Goal: Task Accomplishment & Management: Use online tool/utility

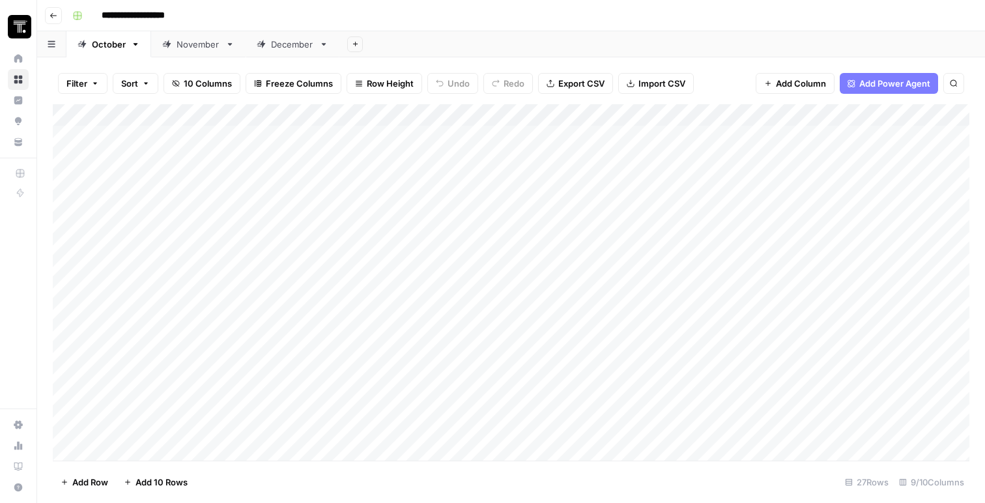
click at [326, 198] on div "Add Column" at bounding box center [511, 282] width 916 height 356
click at [290, 204] on div "Add Column" at bounding box center [511, 282] width 916 height 356
click at [290, 204] on body "**********" at bounding box center [492, 251] width 985 height 503
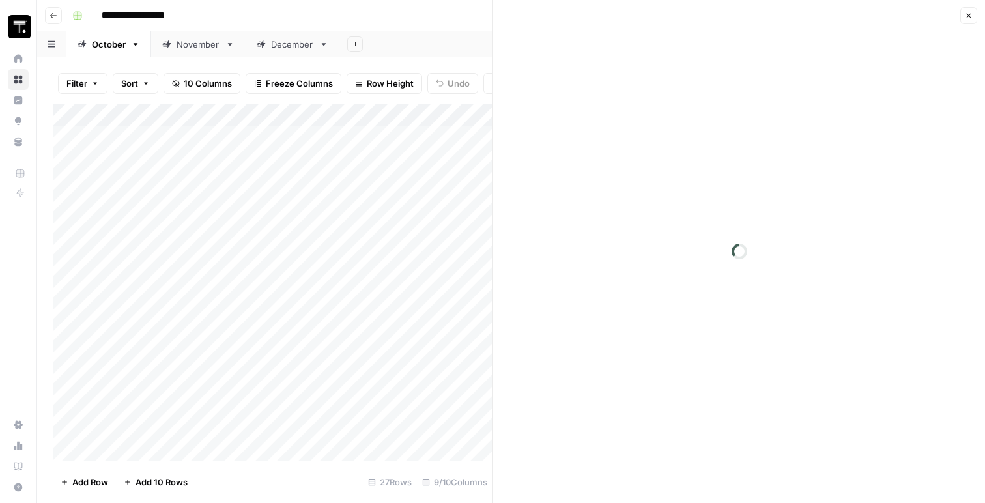
click at [290, 204] on div at bounding box center [310, 203] width 190 height 24
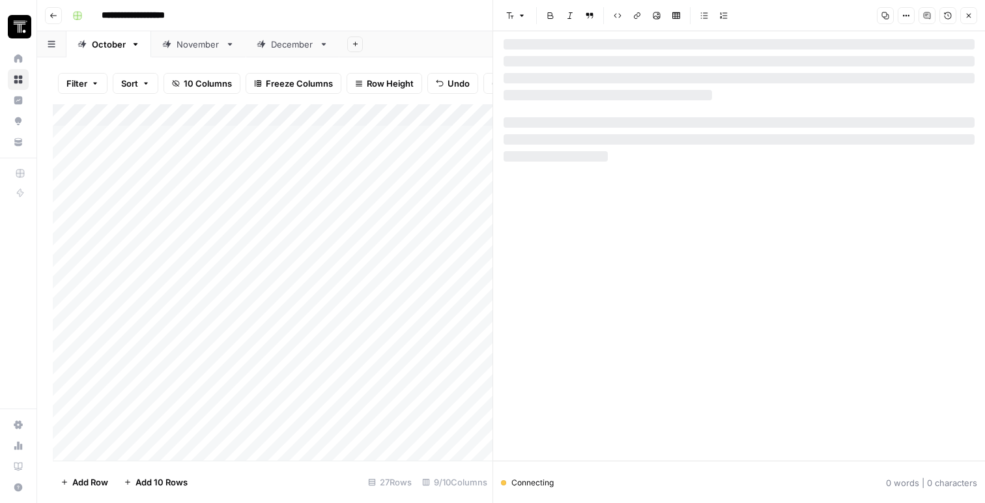
click at [290, 204] on div at bounding box center [310, 203] width 190 height 24
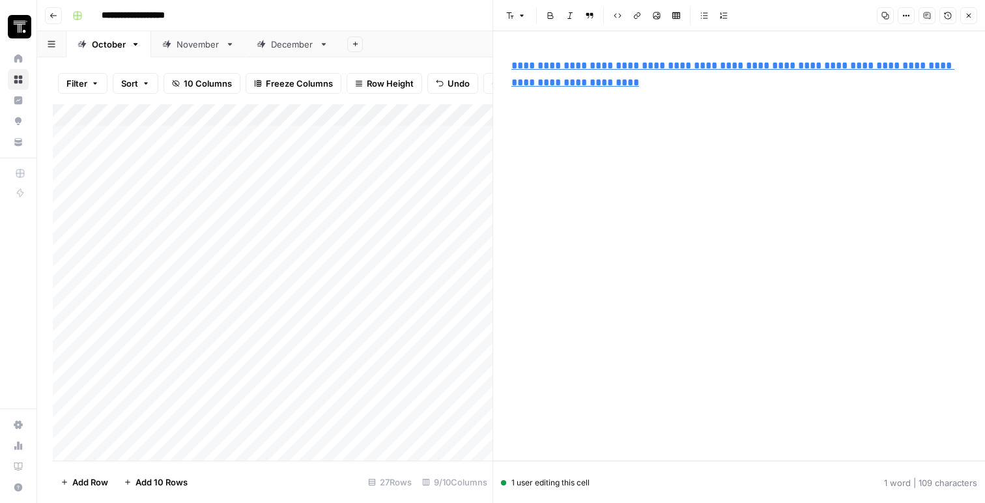
click at [290, 204] on div at bounding box center [310, 203] width 190 height 24
click at [974, 21] on button "Close" at bounding box center [968, 15] width 17 height 17
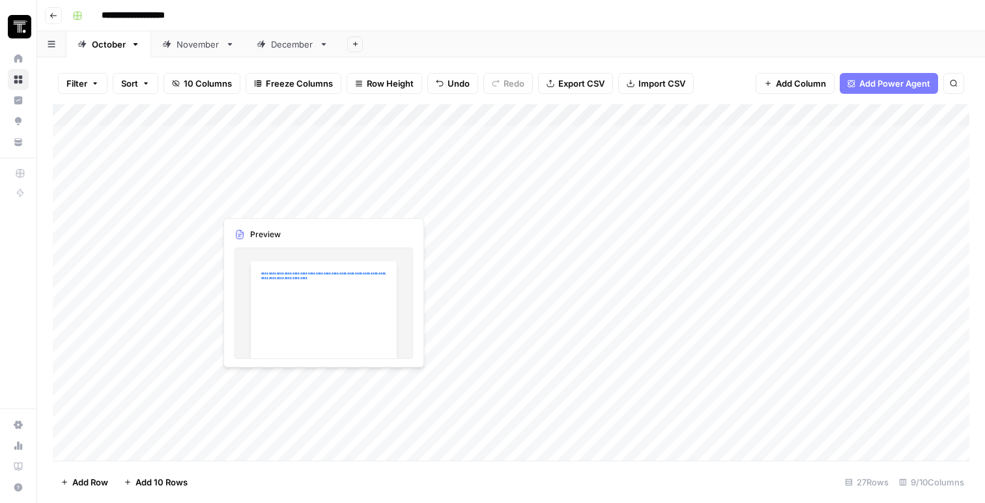
click at [338, 201] on div "Add Column" at bounding box center [511, 282] width 916 height 356
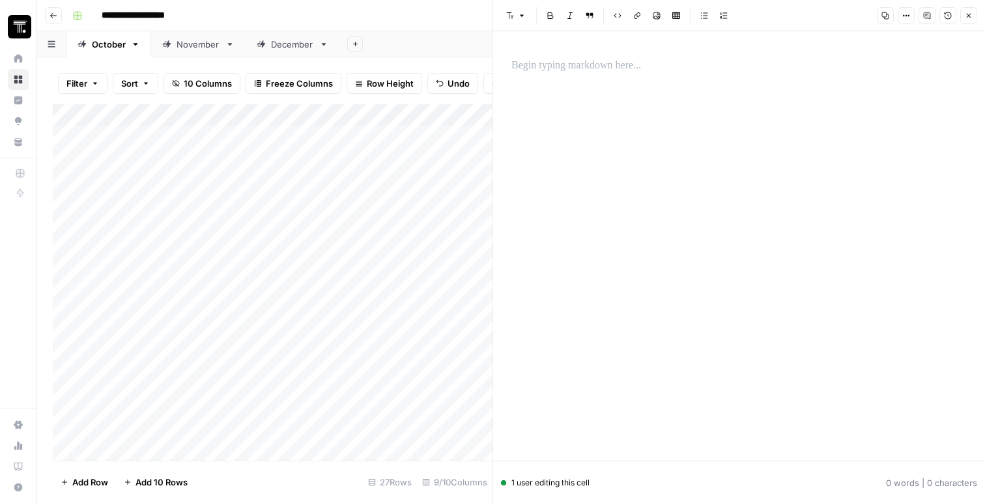
click at [642, 120] on div at bounding box center [738, 245] width 471 height 429
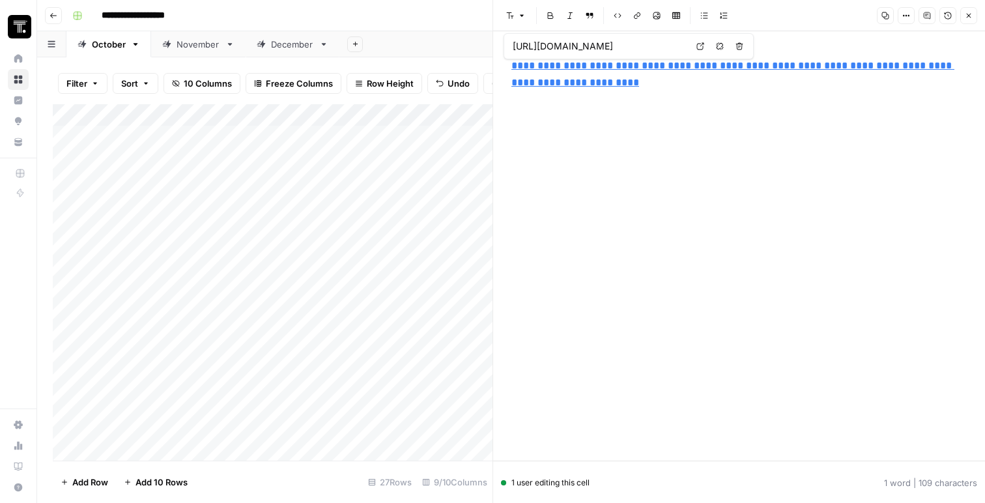
click at [674, 100] on div "**********" at bounding box center [738, 245] width 471 height 429
click at [914, 82] on p "**********" at bounding box center [738, 74] width 455 height 34
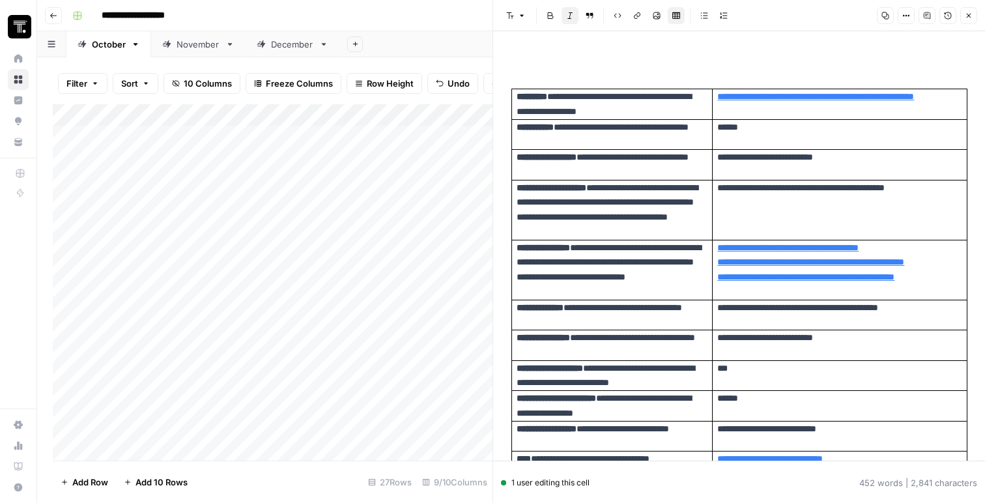
click at [970, 16] on icon "button" at bounding box center [968, 16] width 8 height 8
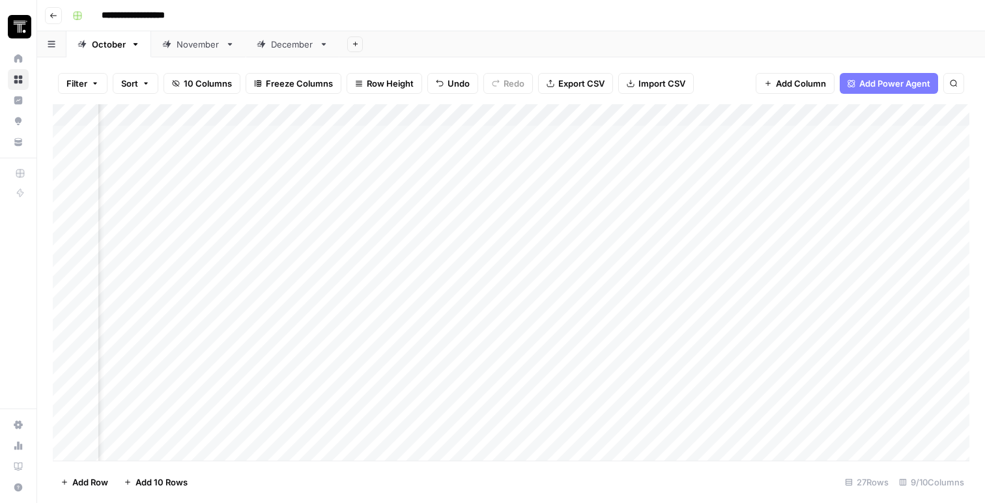
scroll to position [0, 432]
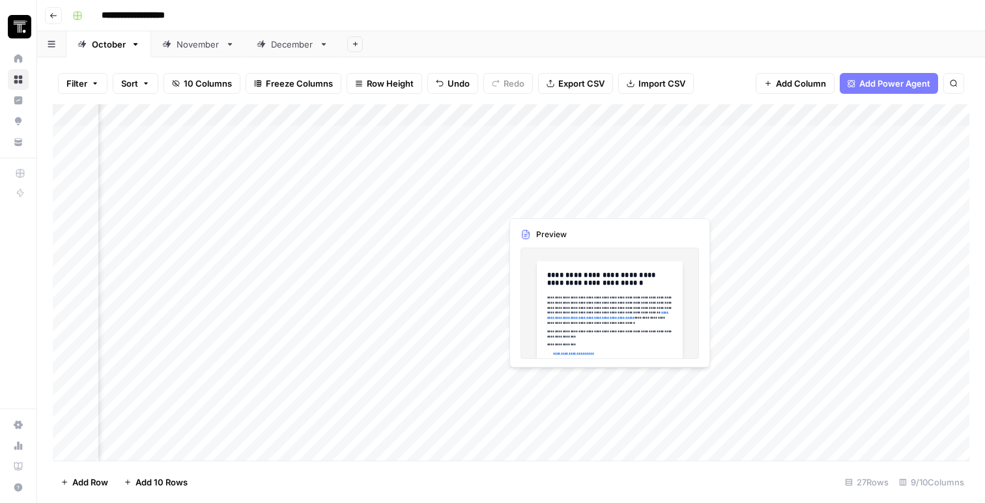
click at [536, 195] on div "Add Column" at bounding box center [511, 282] width 916 height 356
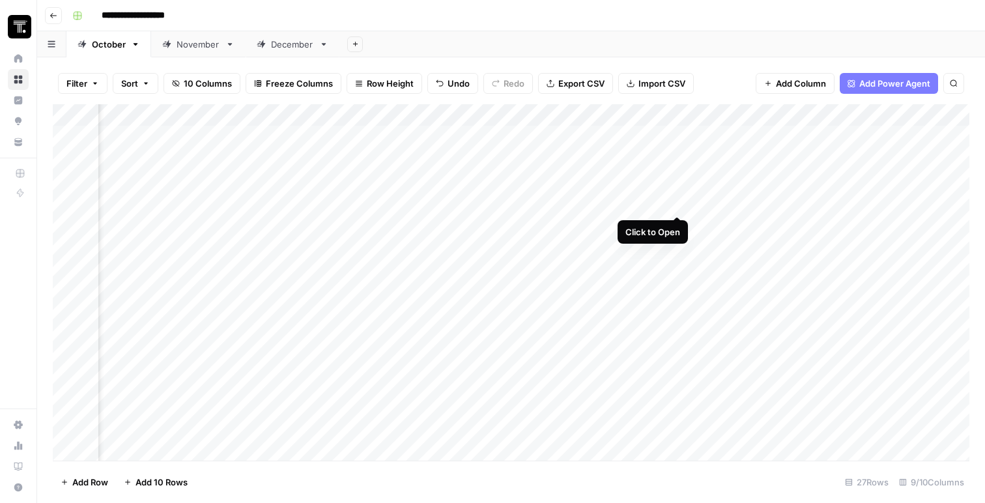
click at [677, 200] on div "Add Column" at bounding box center [511, 282] width 916 height 356
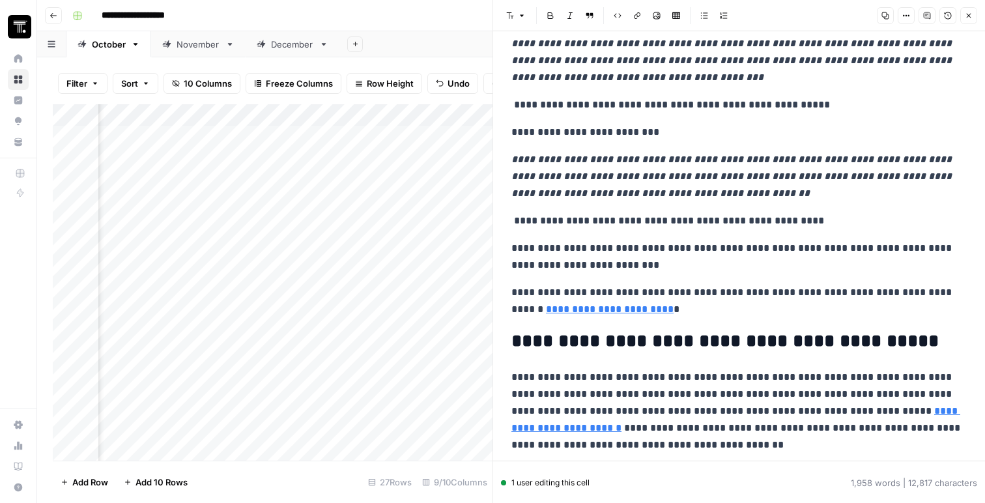
scroll to position [3916, 0]
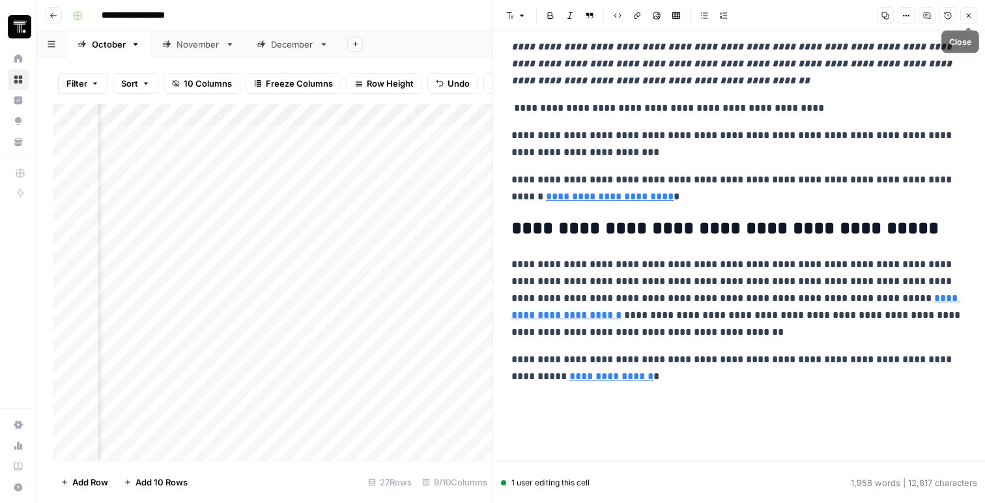
click at [968, 11] on button "Close" at bounding box center [968, 15] width 17 height 17
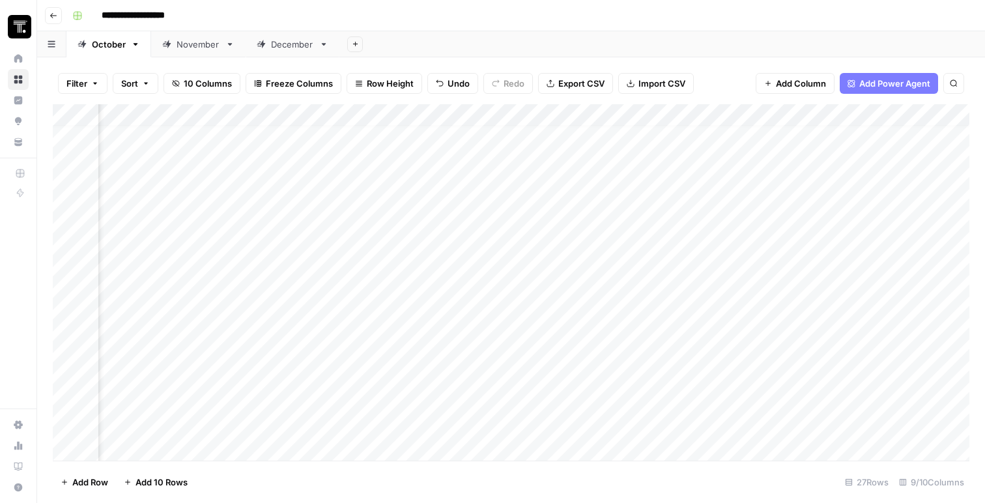
scroll to position [10, 0]
click at [324, 193] on div "Add Column" at bounding box center [511, 282] width 916 height 356
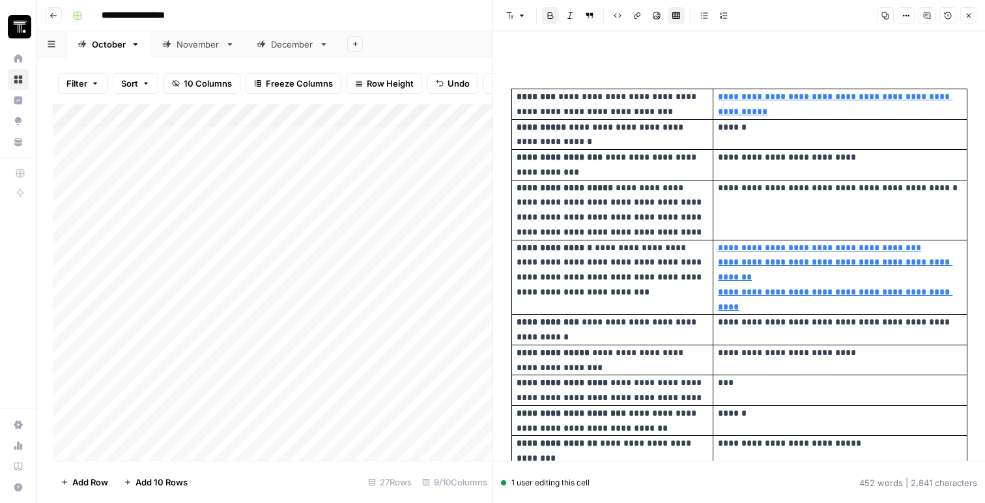
click at [968, 16] on icon "button" at bounding box center [968, 16] width 5 height 5
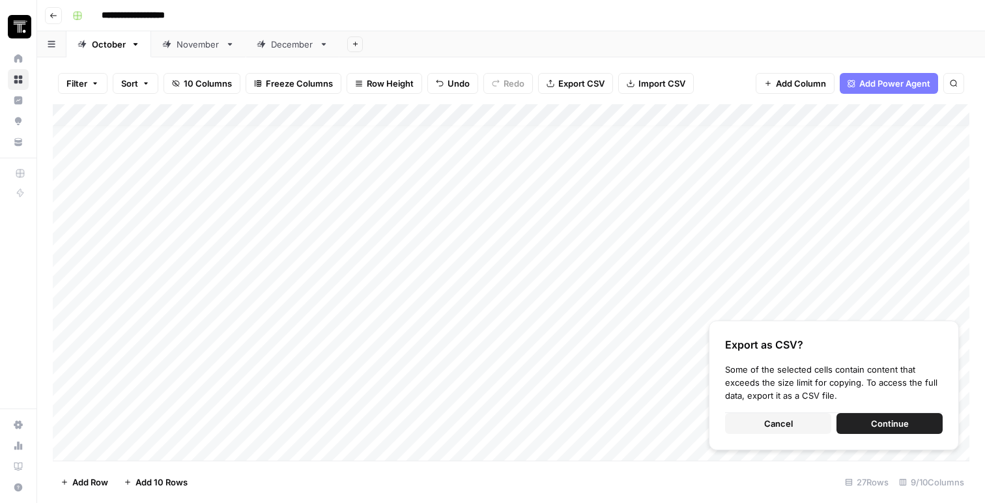
click at [346, 203] on div "Add Column" at bounding box center [511, 282] width 916 height 356
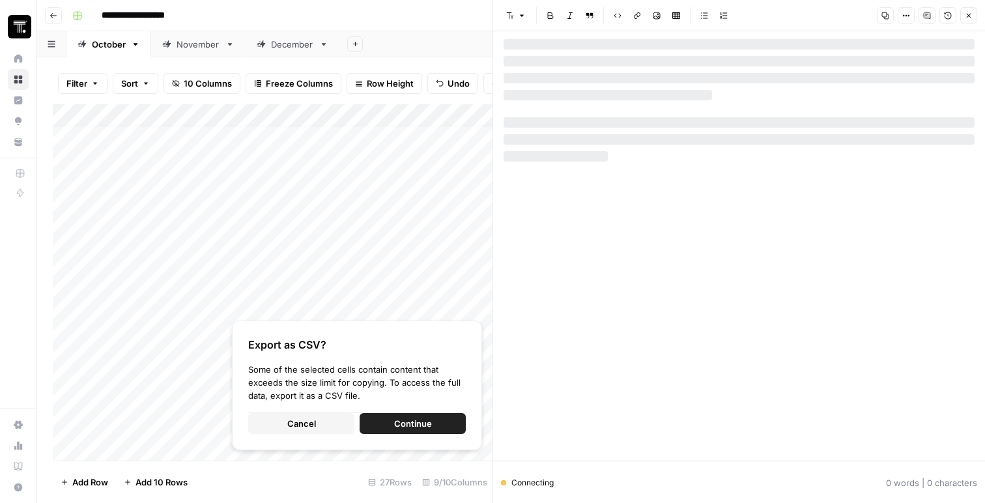
click at [339, 212] on div "Add Column" at bounding box center [273, 282] width 440 height 356
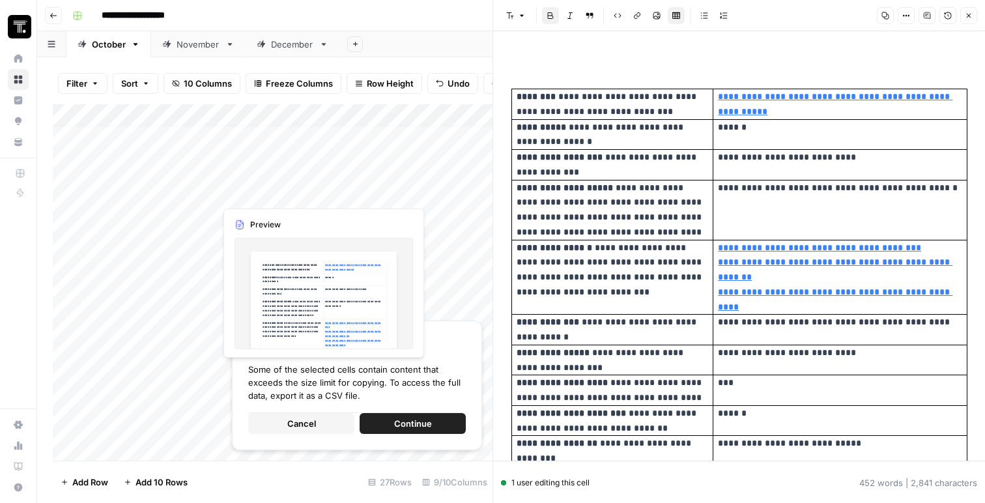
click at [304, 193] on div "Add Column" at bounding box center [273, 282] width 440 height 356
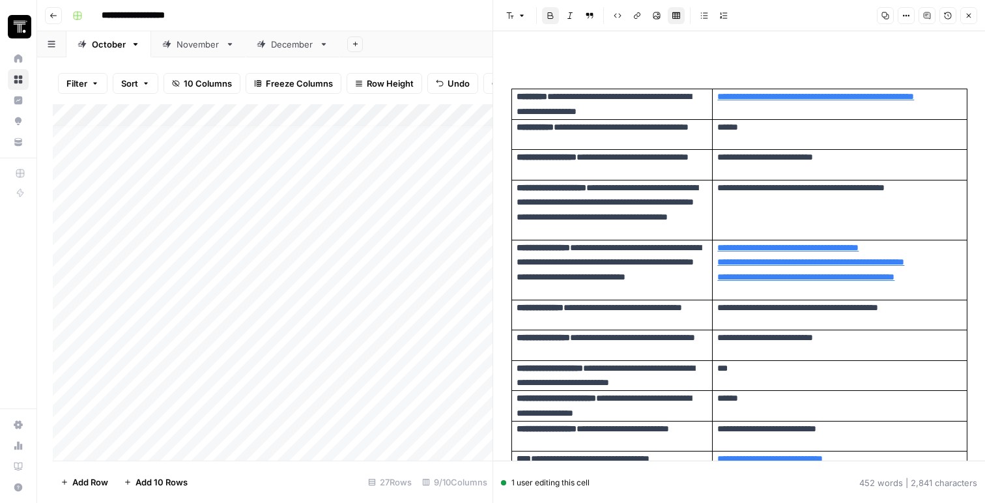
click at [285, 213] on div "Add Column" at bounding box center [273, 282] width 440 height 356
click at [971, 13] on icon "button" at bounding box center [968, 16] width 8 height 8
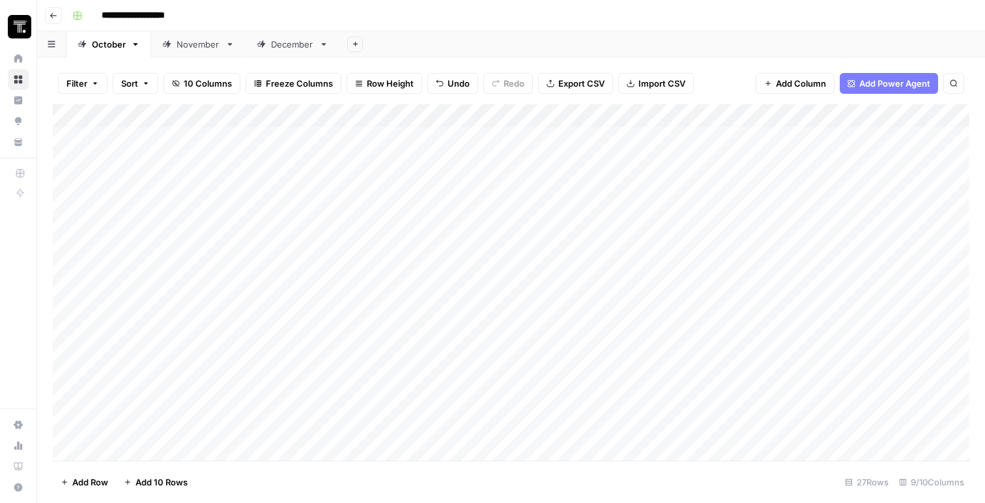
click at [440, 190] on div "Add Column" at bounding box center [511, 282] width 916 height 356
click at [454, 218] on div "Add Column" at bounding box center [511, 282] width 916 height 356
click at [618, 199] on div "Add Column" at bounding box center [511, 282] width 916 height 356
click at [634, 220] on div "Add Column" at bounding box center [511, 282] width 916 height 356
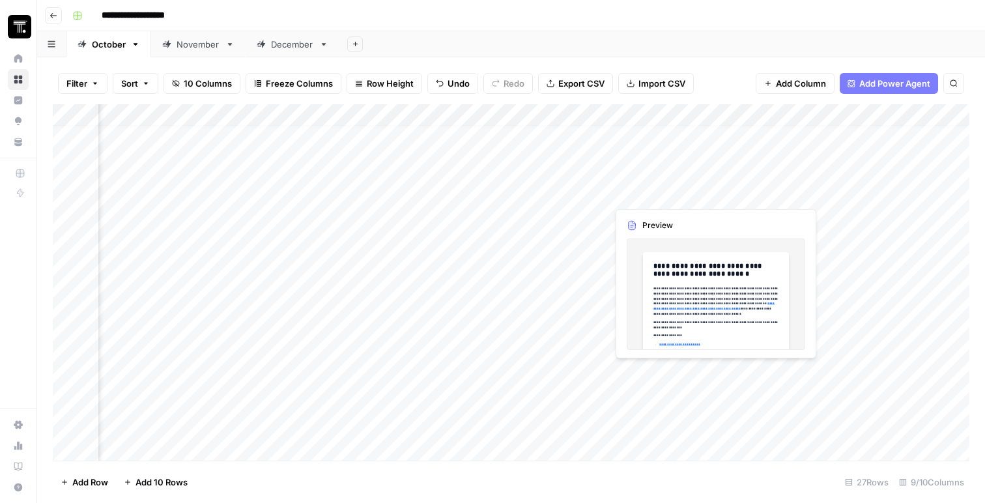
click at [680, 188] on div "Add Column" at bounding box center [511, 282] width 916 height 356
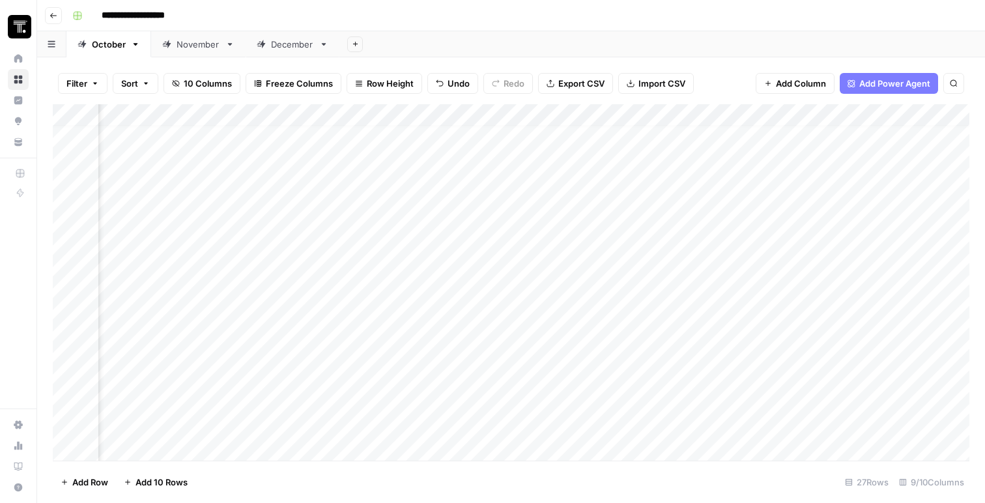
click at [660, 218] on div "Add Column" at bounding box center [511, 282] width 916 height 356
click at [806, 215] on div "Add Column" at bounding box center [511, 282] width 916 height 356
click at [966, 445] on icon "close" at bounding box center [966, 447] width 9 height 10
click at [641, 208] on div "Add Column" at bounding box center [511, 282] width 916 height 356
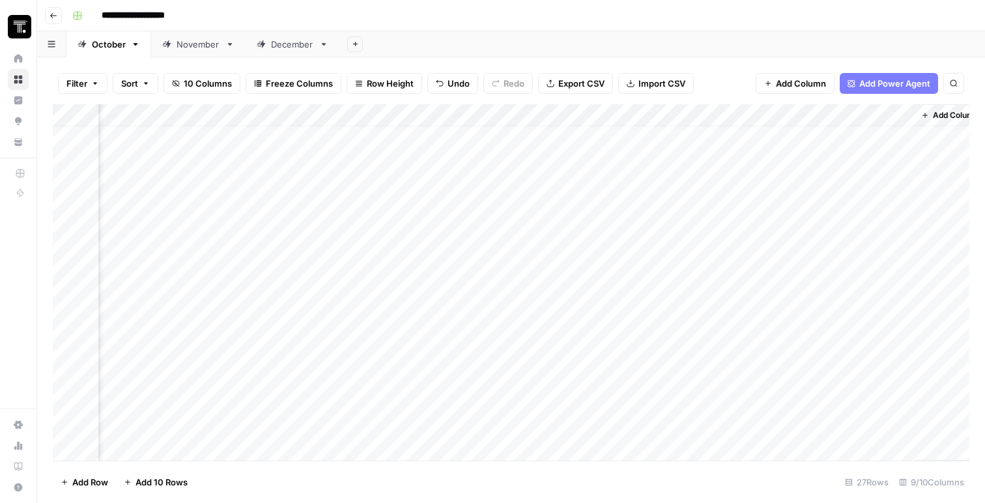
scroll to position [14, 895]
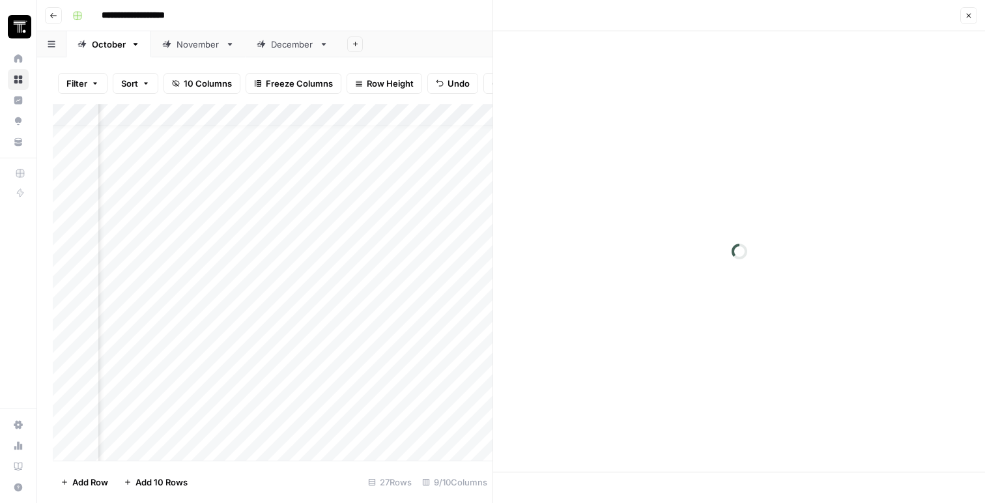
click at [966, 15] on icon "button" at bounding box center [968, 16] width 8 height 8
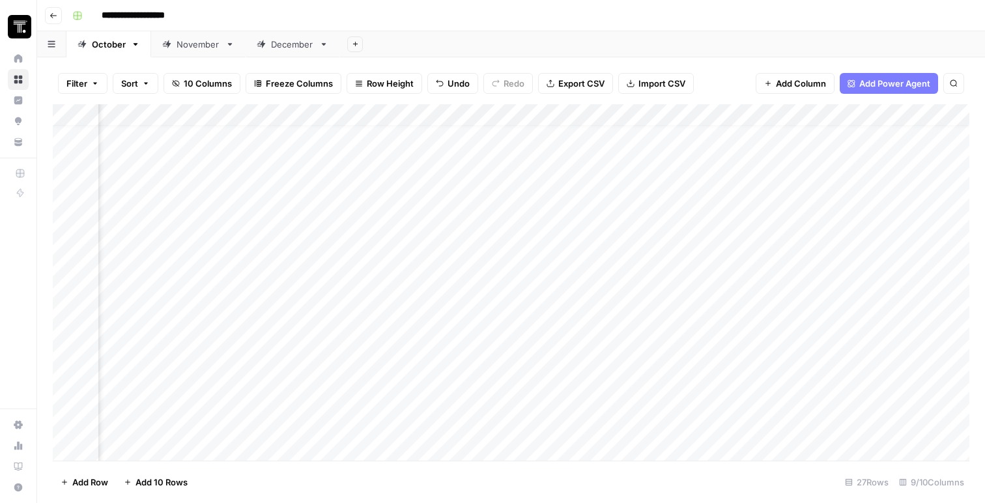
scroll to position [14, 0]
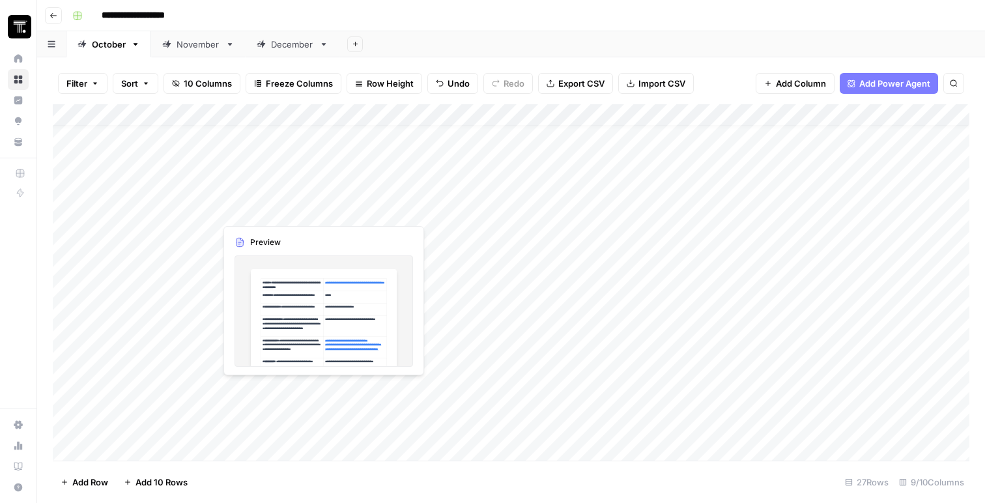
click at [279, 209] on div "Add Column" at bounding box center [511, 282] width 916 height 356
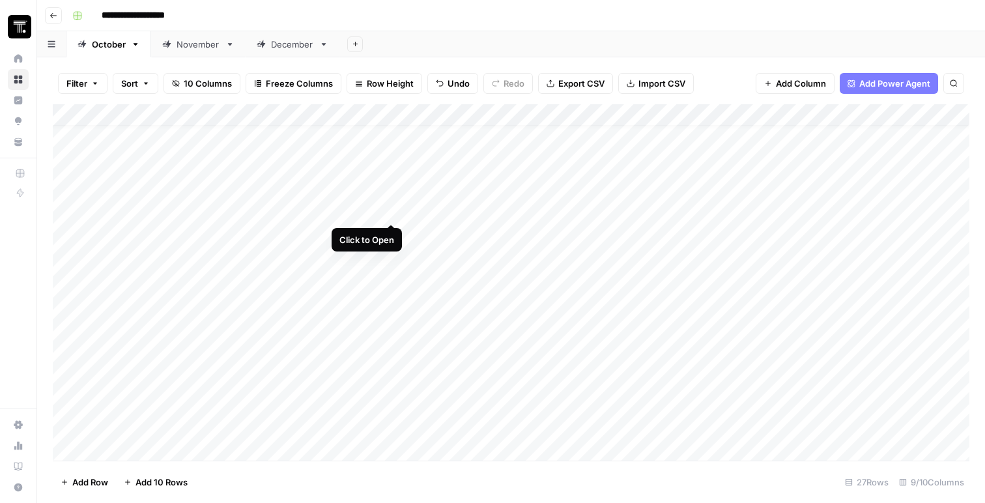
click at [385, 210] on div "Add Column" at bounding box center [511, 282] width 916 height 356
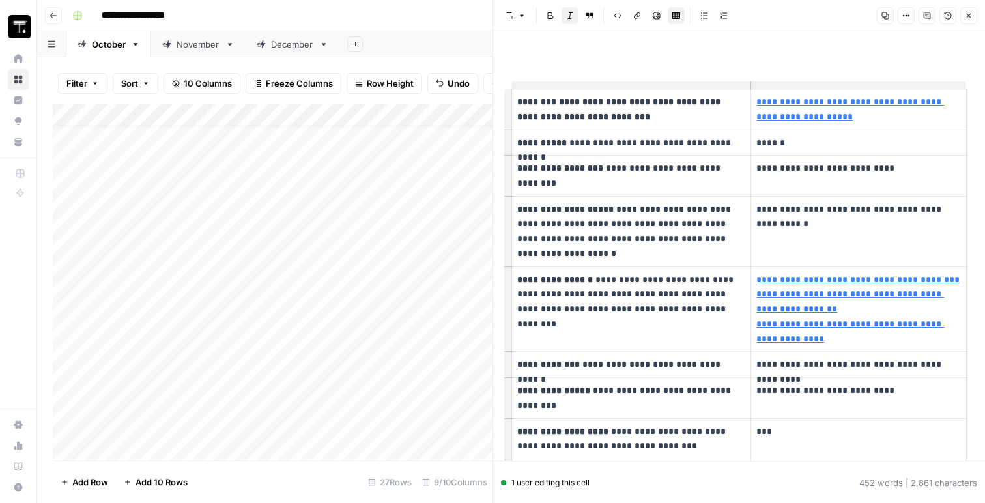
click at [966, 19] on icon "button" at bounding box center [968, 16] width 8 height 8
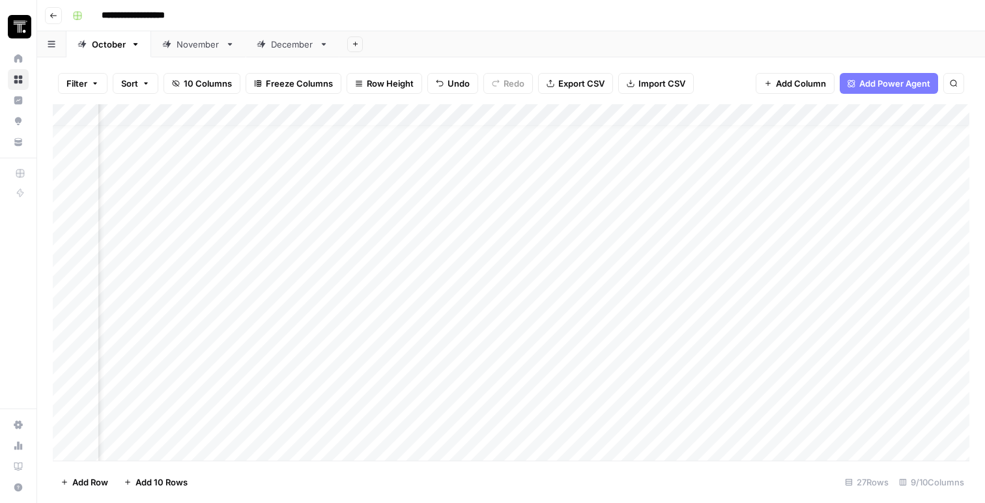
scroll to position [14, 0]
click at [255, 117] on div "Add Column" at bounding box center [511, 282] width 916 height 356
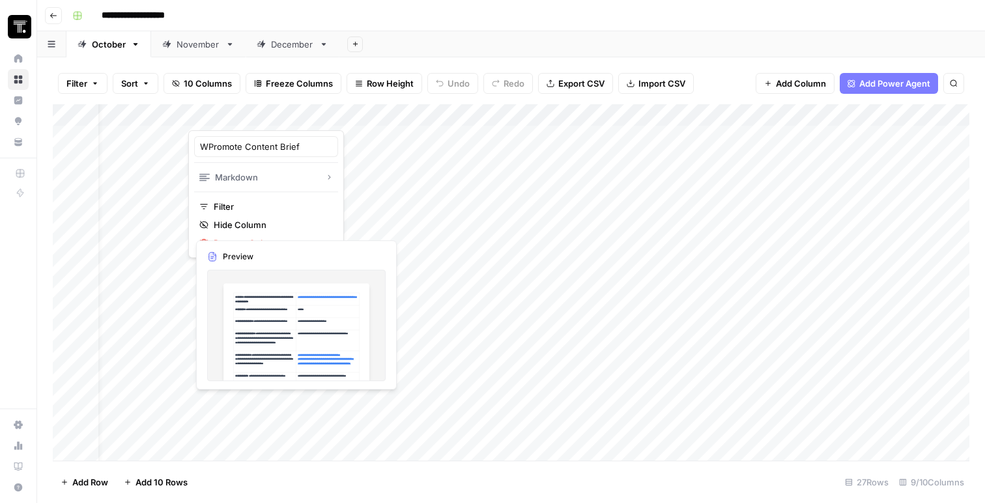
click at [335, 227] on div "Add Column" at bounding box center [511, 282] width 916 height 356
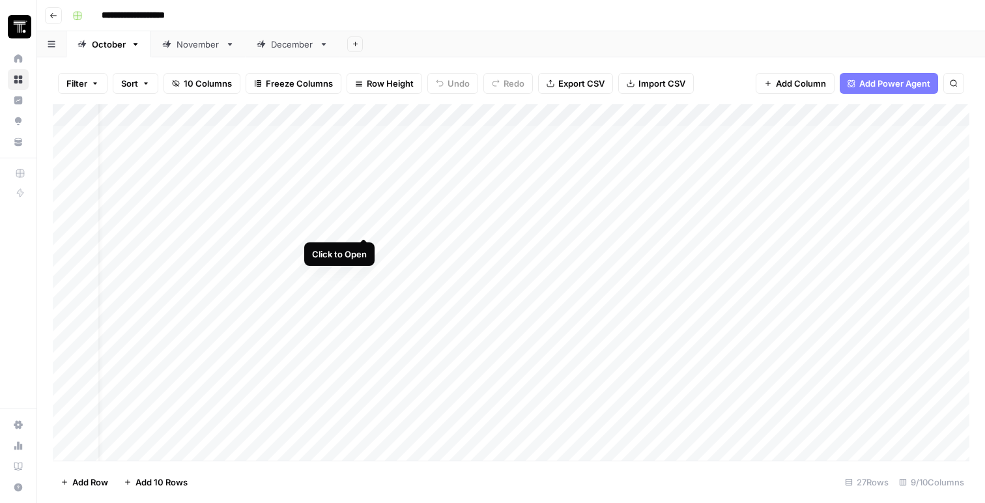
click at [364, 225] on div "Add Column" at bounding box center [511, 282] width 916 height 356
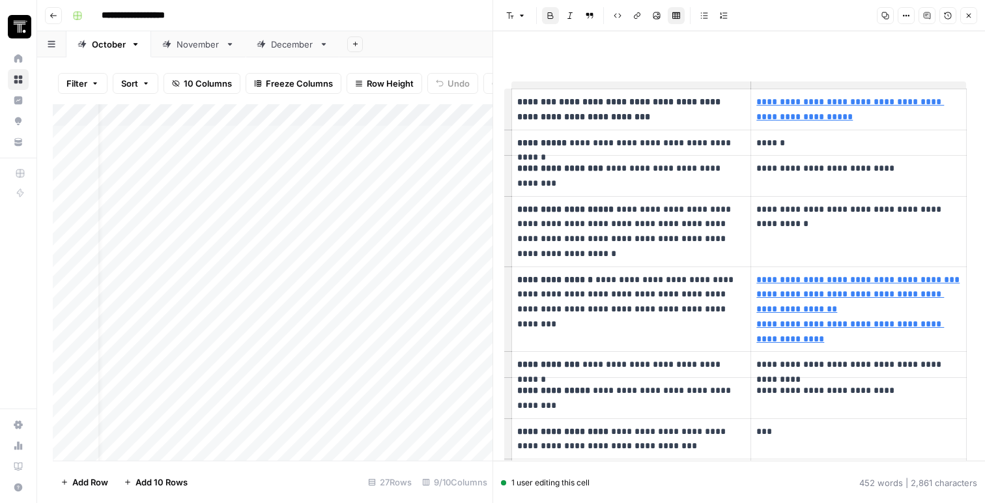
click at [968, 15] on icon "button" at bounding box center [968, 16] width 5 height 5
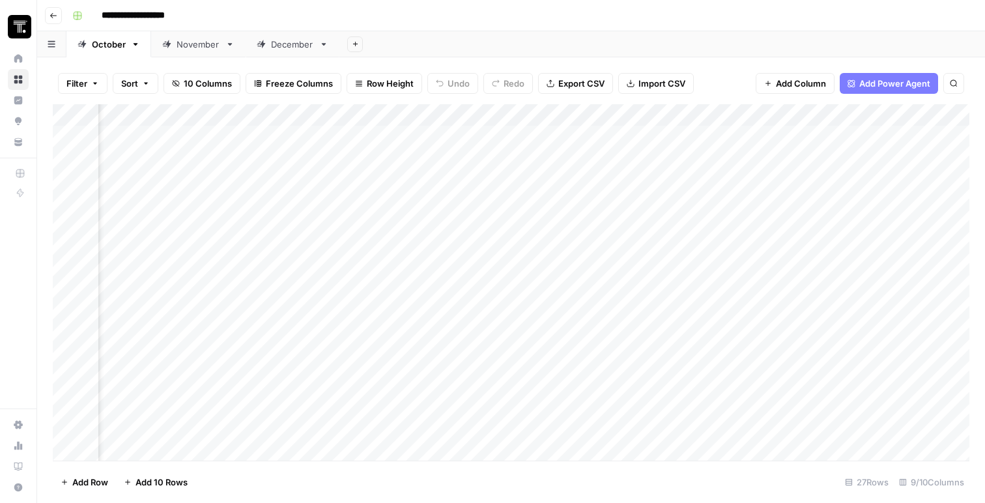
scroll to position [0, 599]
click at [536, 224] on div "Add Column" at bounding box center [511, 282] width 916 height 356
click at [671, 113] on div "Add Column" at bounding box center [511, 282] width 916 height 356
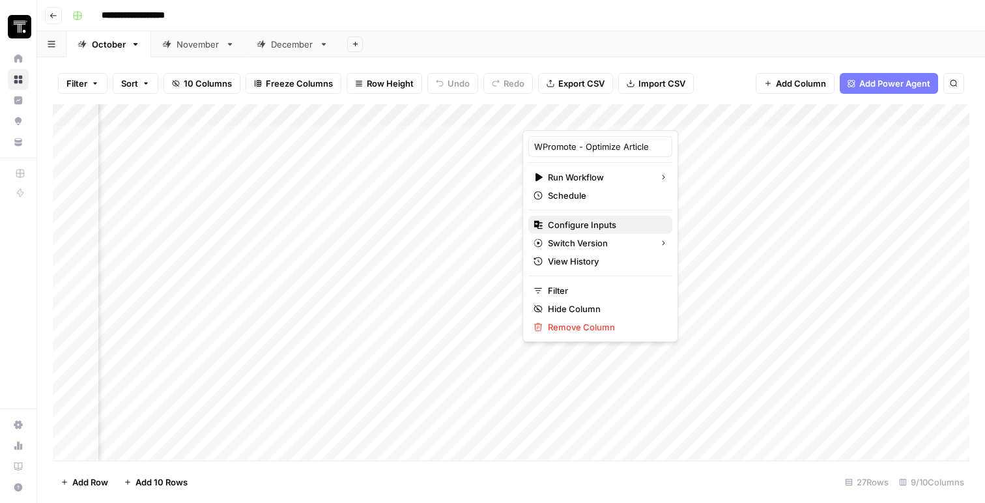
click at [567, 227] on span "Configure Inputs" at bounding box center [605, 224] width 114 height 13
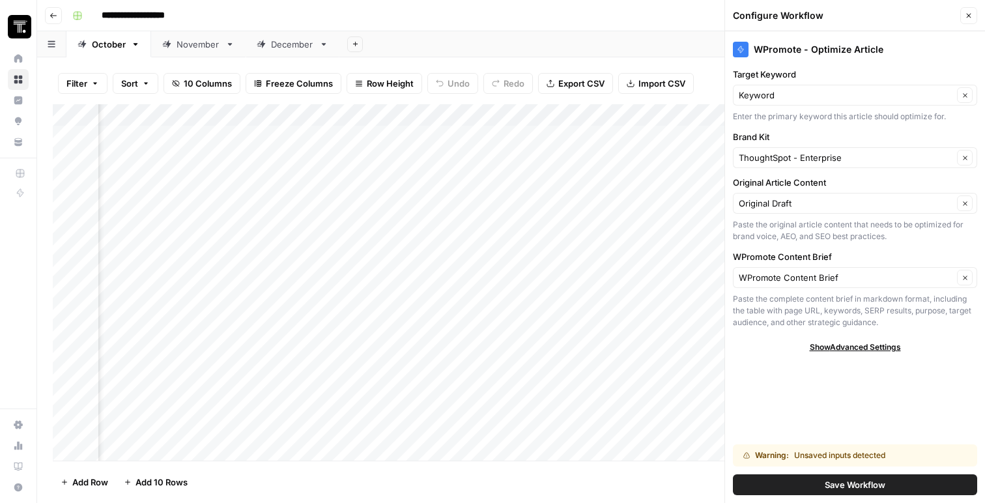
click at [972, 16] on span "Close" at bounding box center [972, 16] width 1 height 1
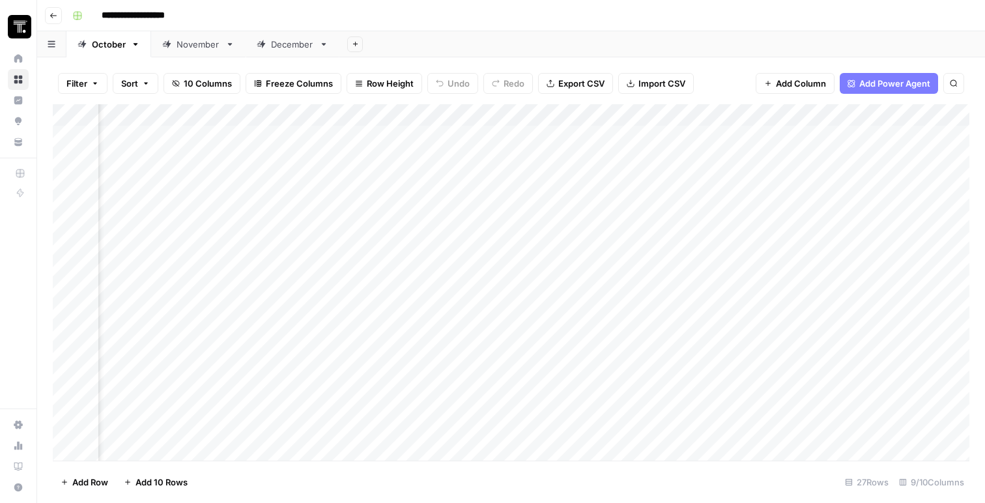
scroll to position [0, 0]
click at [331, 224] on div "Add Column" at bounding box center [511, 282] width 916 height 356
click at [386, 223] on div "Add Column" at bounding box center [511, 282] width 916 height 356
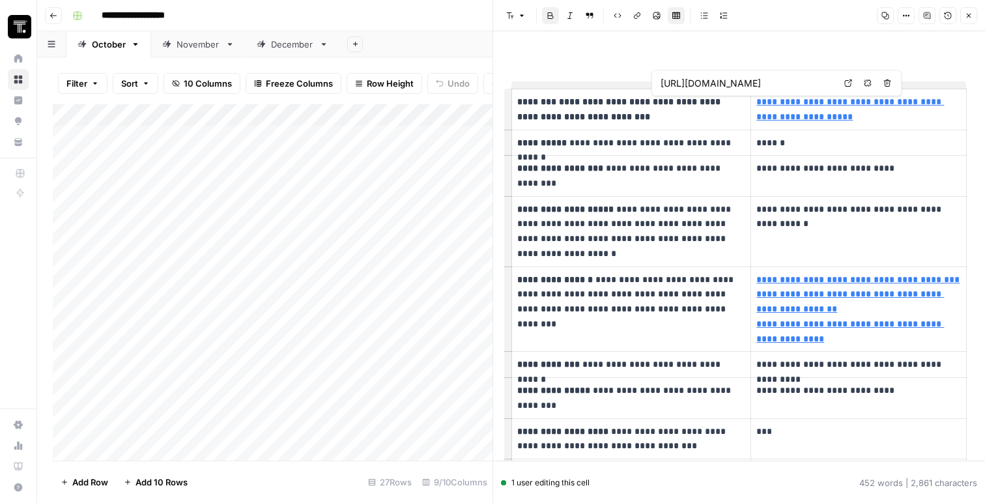
click at [968, 16] on icon "button" at bounding box center [968, 16] width 8 height 8
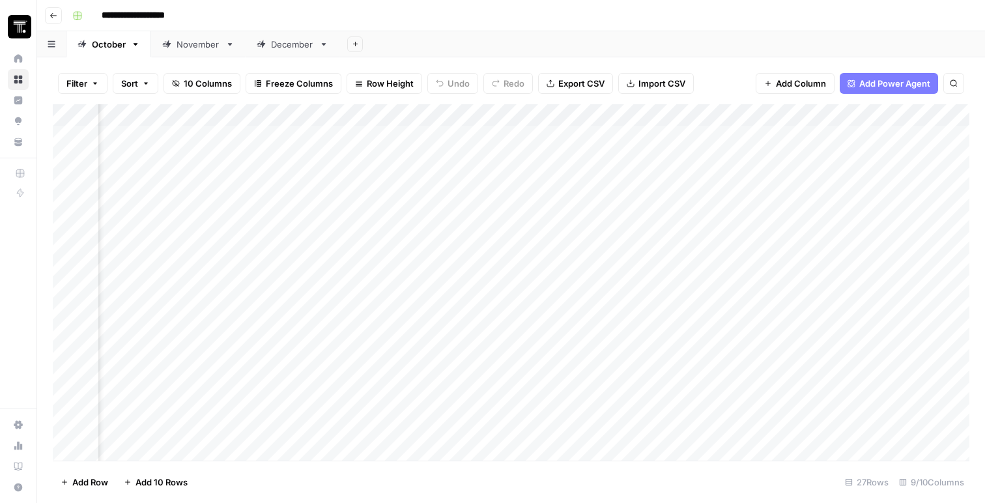
scroll to position [0, 169]
click at [303, 202] on div "Add Column" at bounding box center [511, 282] width 916 height 356
click at [308, 197] on div "Add Column" at bounding box center [511, 282] width 916 height 356
click at [306, 175] on div "Add Column" at bounding box center [511, 282] width 916 height 356
click at [298, 195] on div "Add Column" at bounding box center [511, 282] width 916 height 356
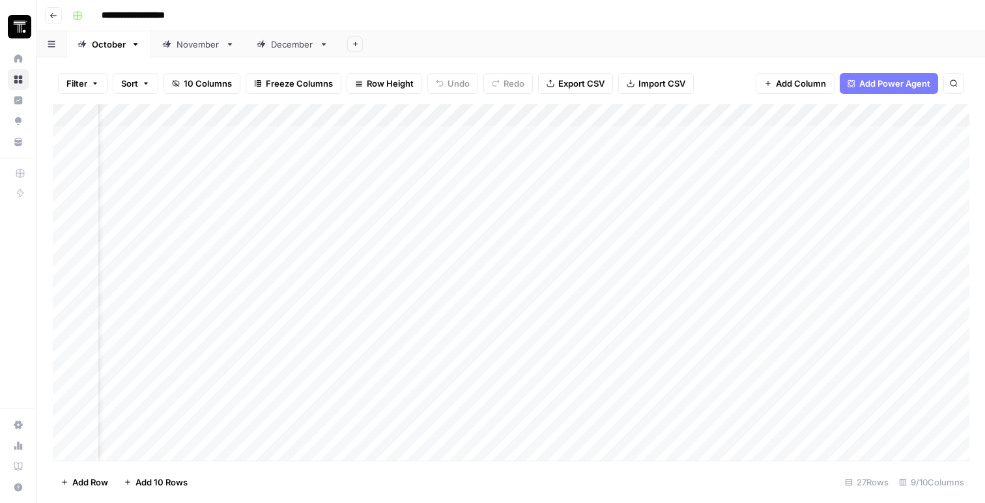
scroll to position [0, 42]
click at [348, 202] on div "Add Column" at bounding box center [511, 282] width 916 height 356
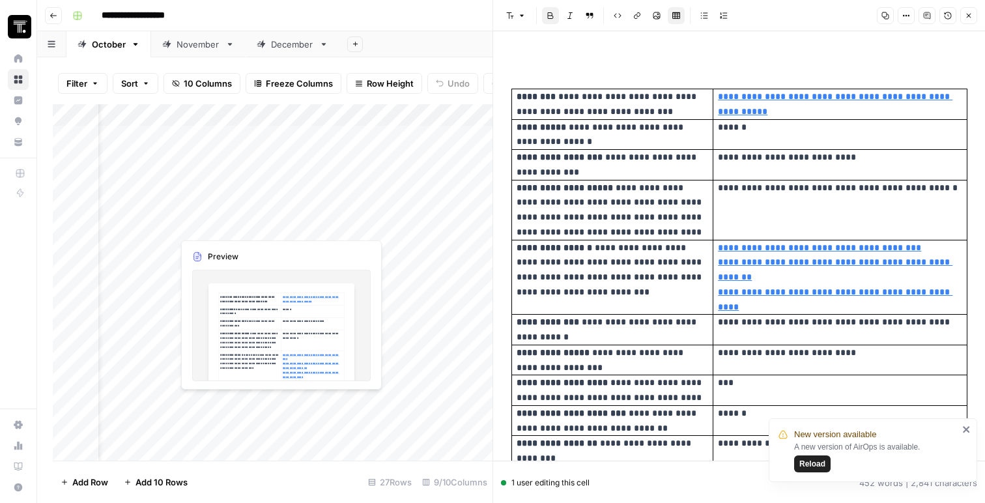
click at [270, 225] on div "Add Column" at bounding box center [273, 282] width 440 height 356
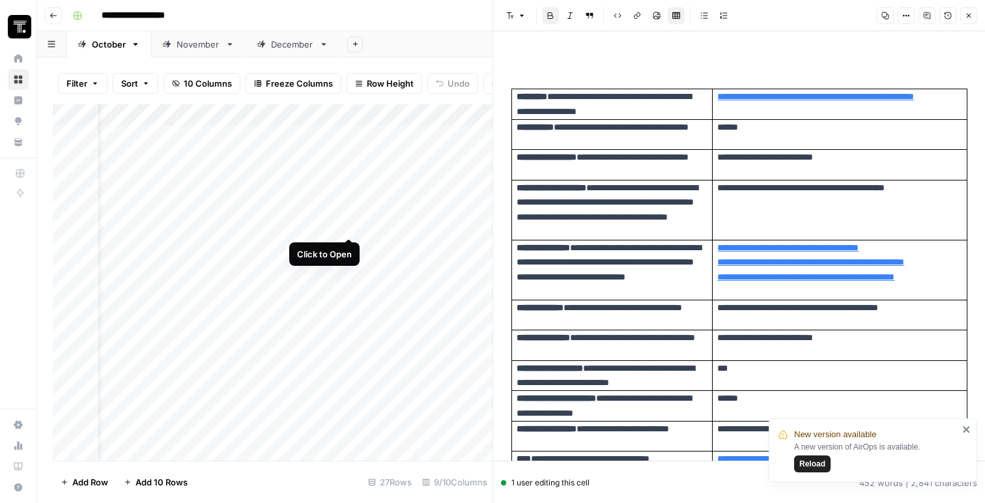
click at [350, 224] on div "Add Column" at bounding box center [273, 282] width 440 height 356
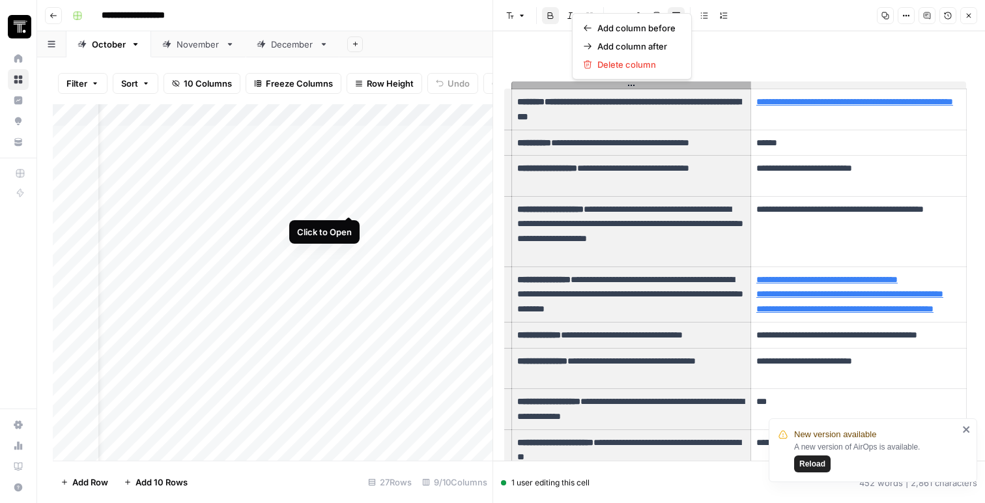
click at [349, 202] on div "Add Column" at bounding box center [273, 282] width 440 height 356
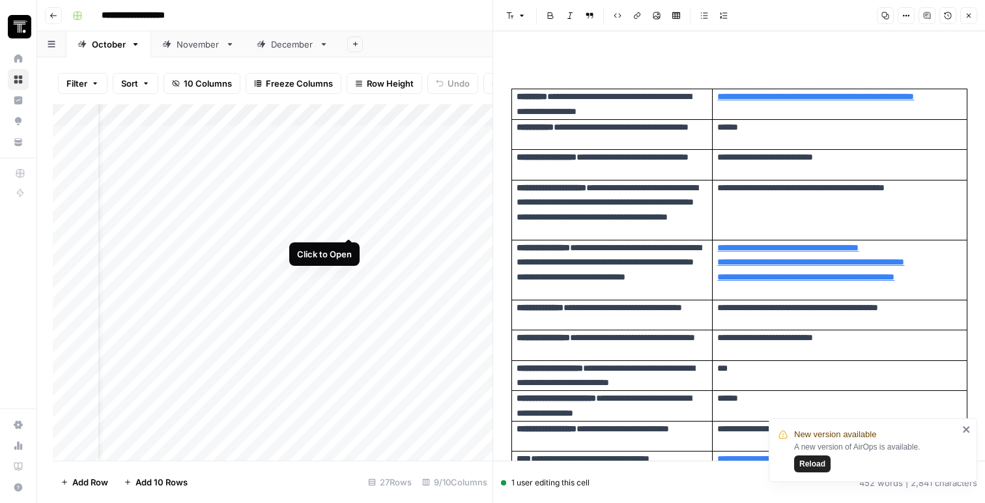
click at [352, 227] on div "Add Column" at bounding box center [273, 282] width 440 height 356
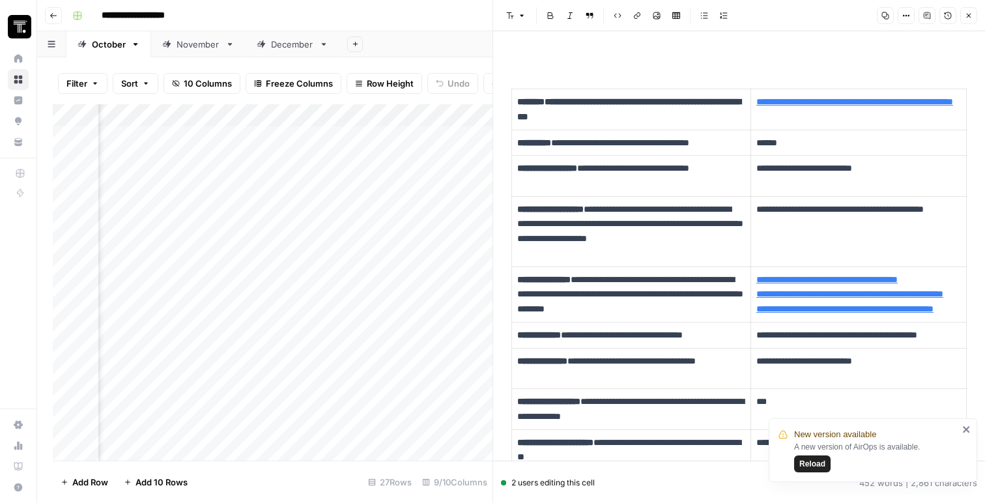
scroll to position [5, 0]
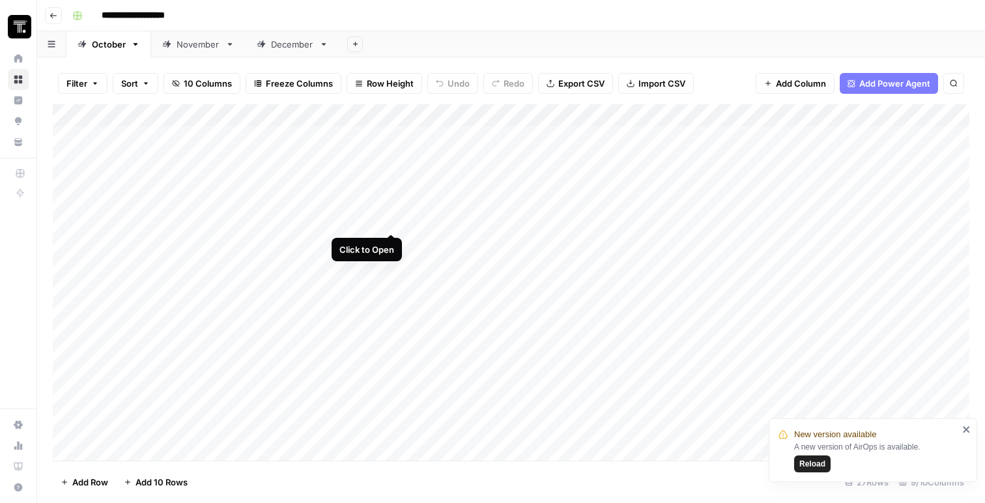
click at [389, 220] on div "Add Column" at bounding box center [511, 282] width 916 height 356
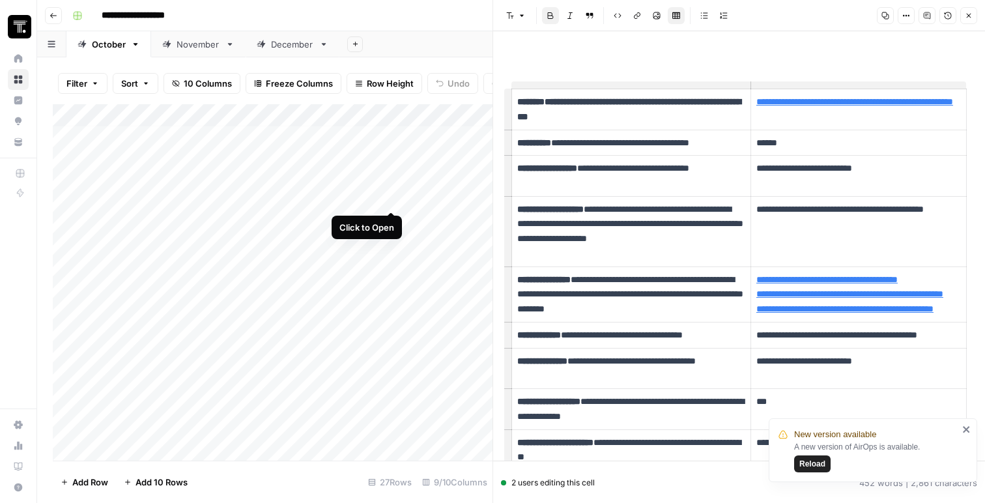
click at [391, 199] on div "Add Column" at bounding box center [273, 282] width 440 height 356
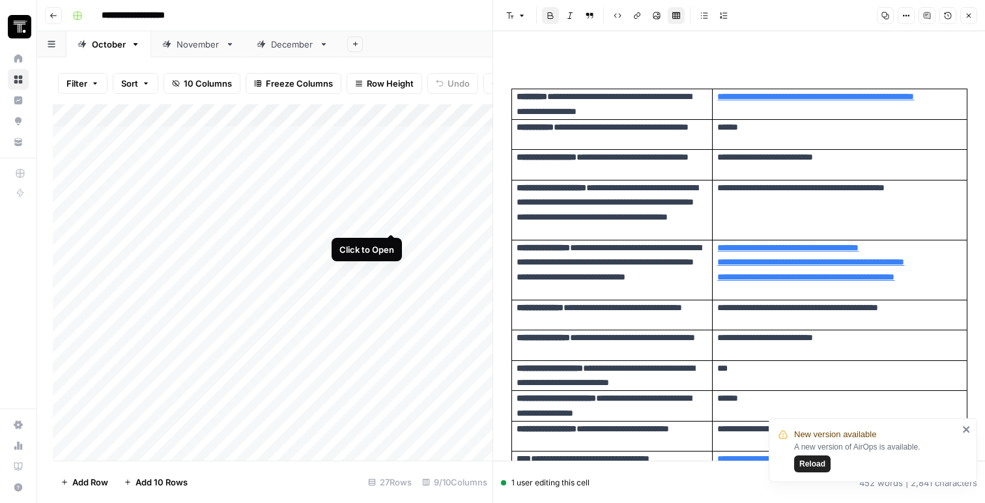
click at [390, 221] on div "Add Column" at bounding box center [273, 282] width 440 height 356
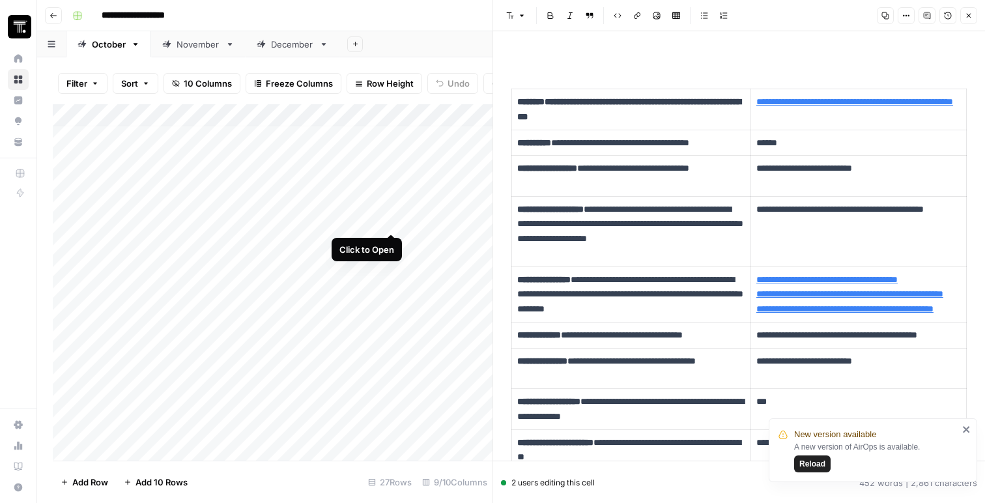
click at [392, 221] on div "Add Column" at bounding box center [273, 282] width 440 height 356
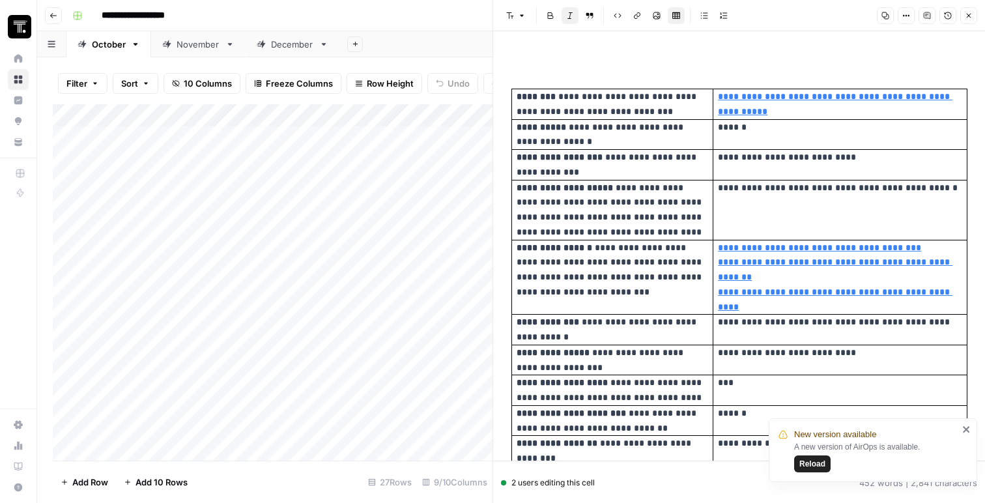
click at [218, 224] on div "Add Column" at bounding box center [273, 282] width 440 height 356
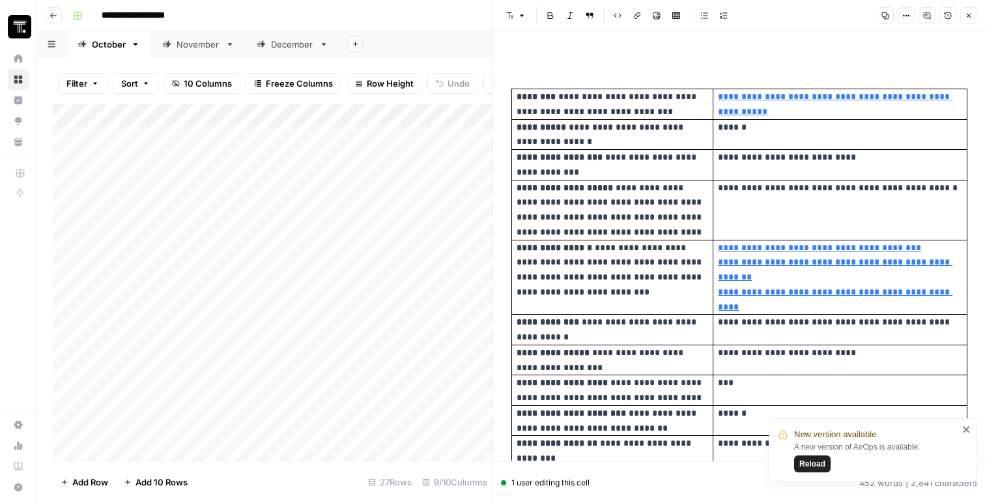
click at [966, 430] on icon "close" at bounding box center [966, 429] width 7 height 7
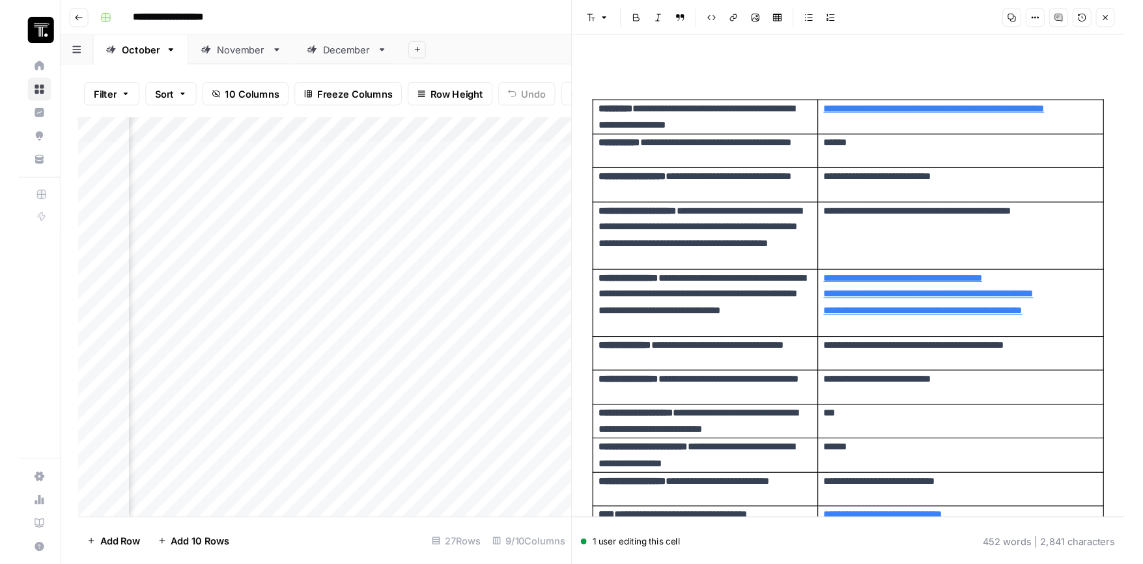
scroll to position [4, 696]
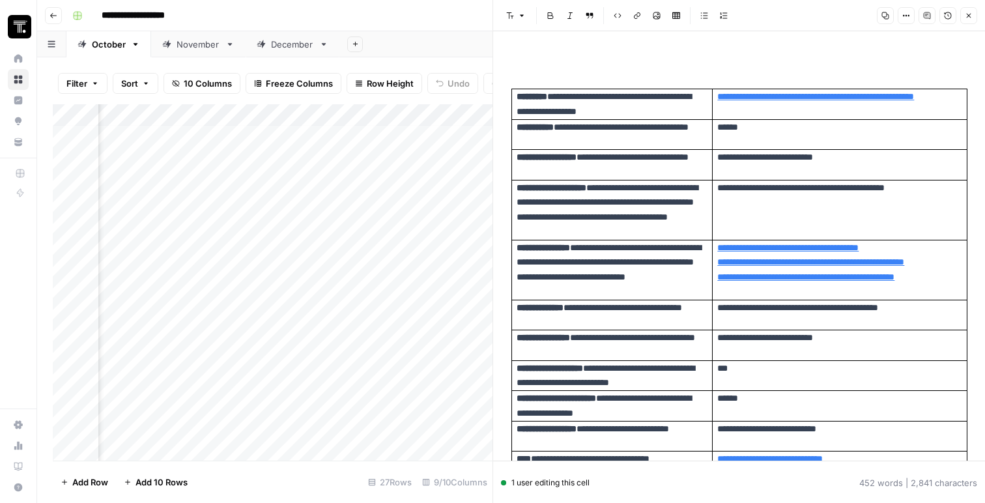
click at [966, 22] on button "Close" at bounding box center [968, 15] width 17 height 17
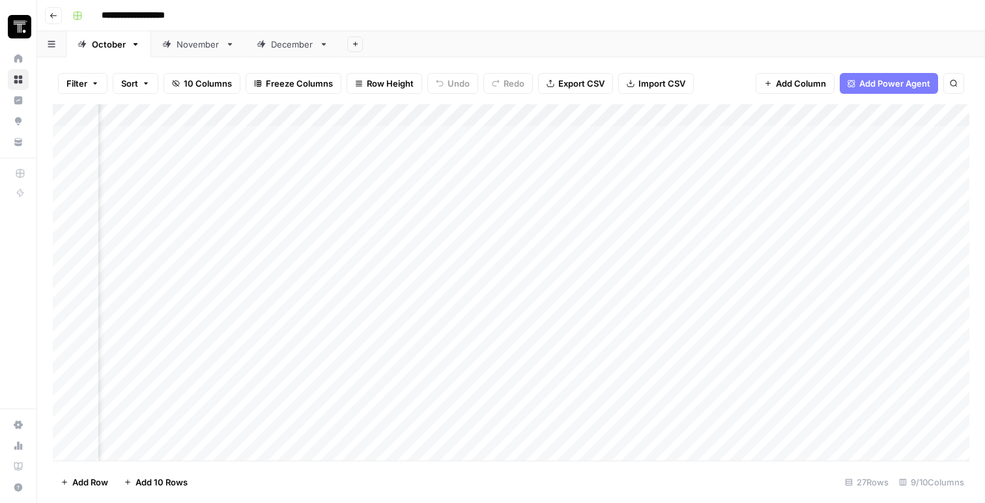
click at [440, 223] on div "Add Column" at bounding box center [511, 282] width 916 height 356
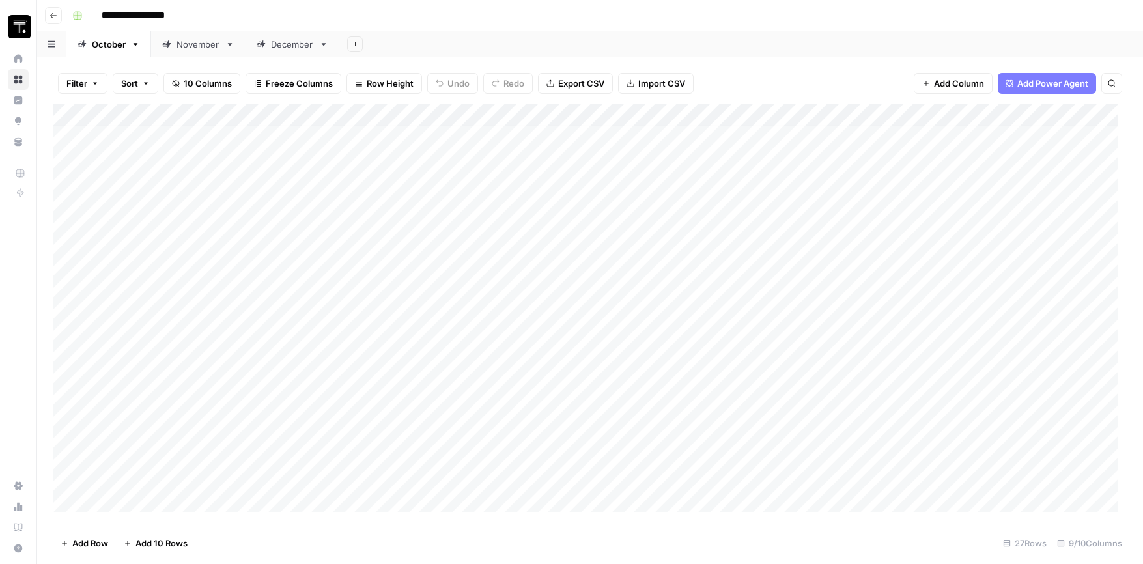
scroll to position [4, 0]
click at [344, 220] on div "Add Column" at bounding box center [590, 312] width 1075 height 417
click at [390, 221] on div "Add Column" at bounding box center [590, 312] width 1075 height 417
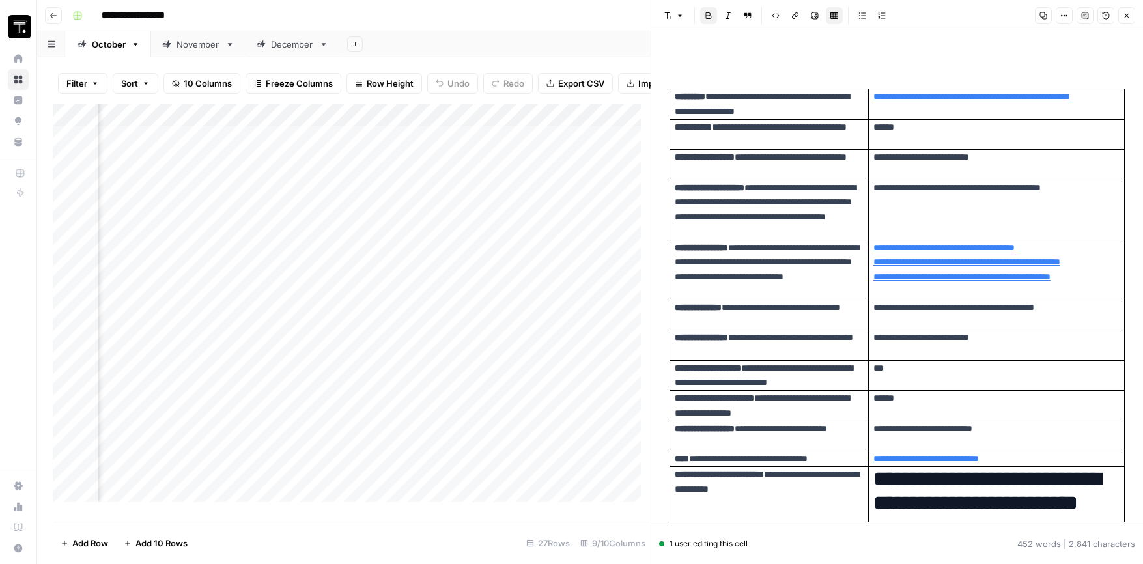
scroll to position [4, 775]
click at [463, 233] on div "Add Column" at bounding box center [352, 308] width 598 height 408
click at [984, 502] on icon "close" at bounding box center [1124, 508] width 9 height 10
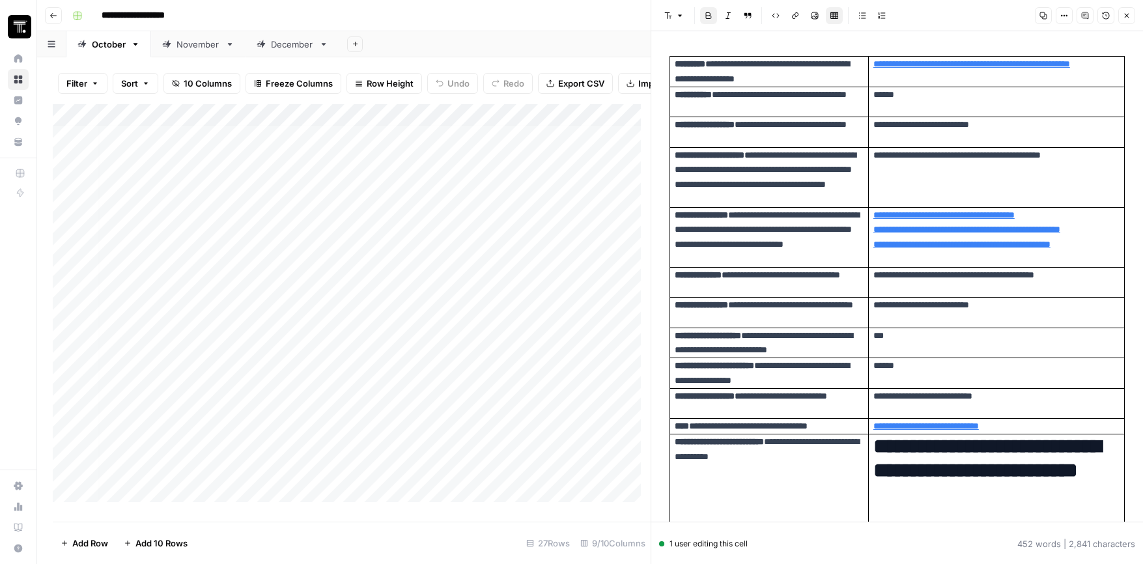
scroll to position [0, 0]
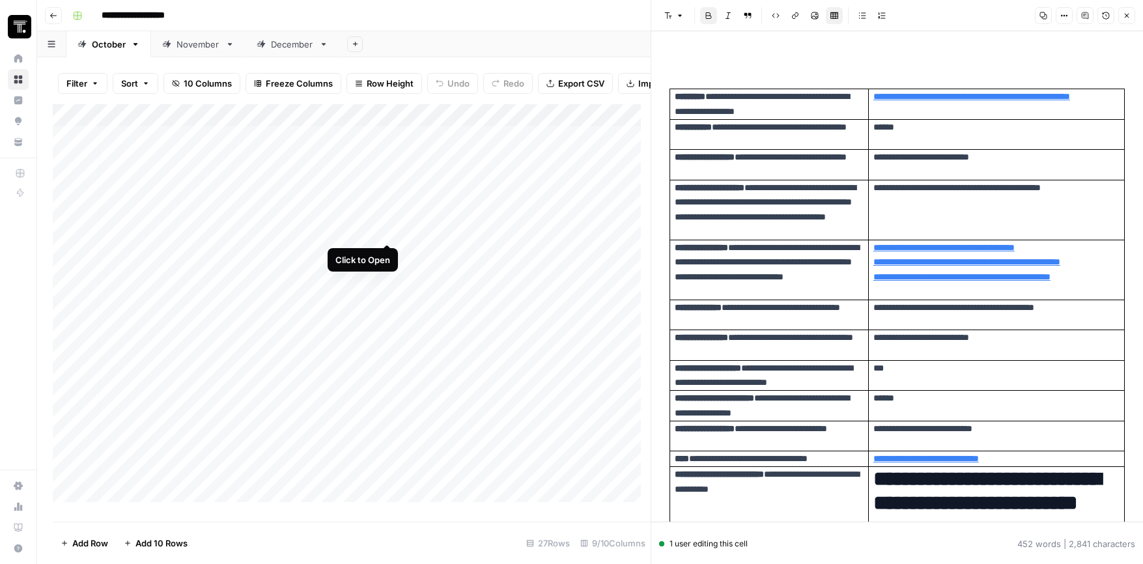
click at [387, 232] on div "Add Column" at bounding box center [352, 308] width 598 height 408
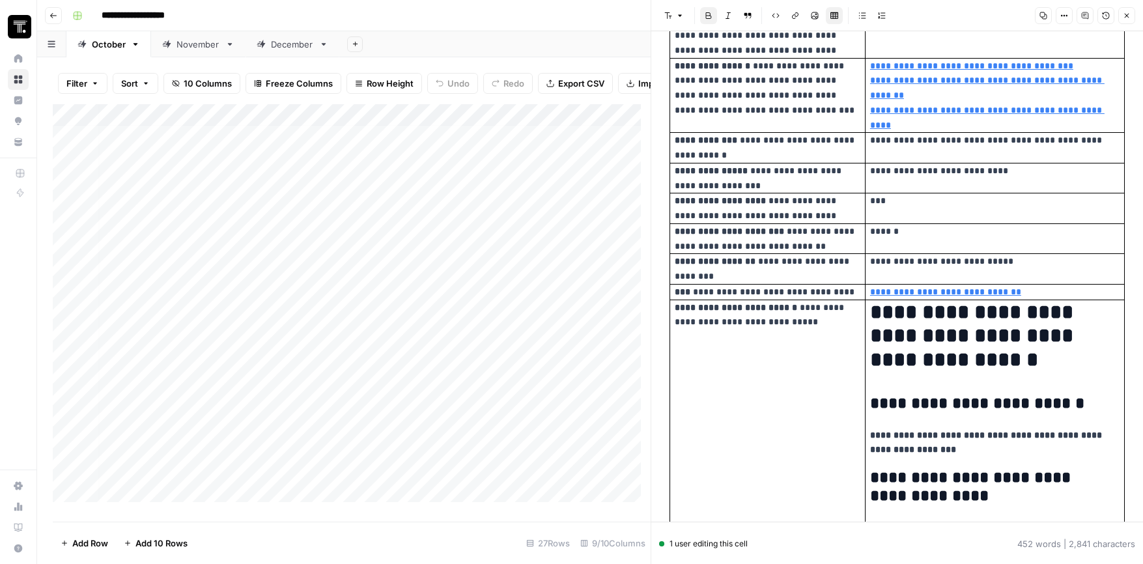
scroll to position [223, 0]
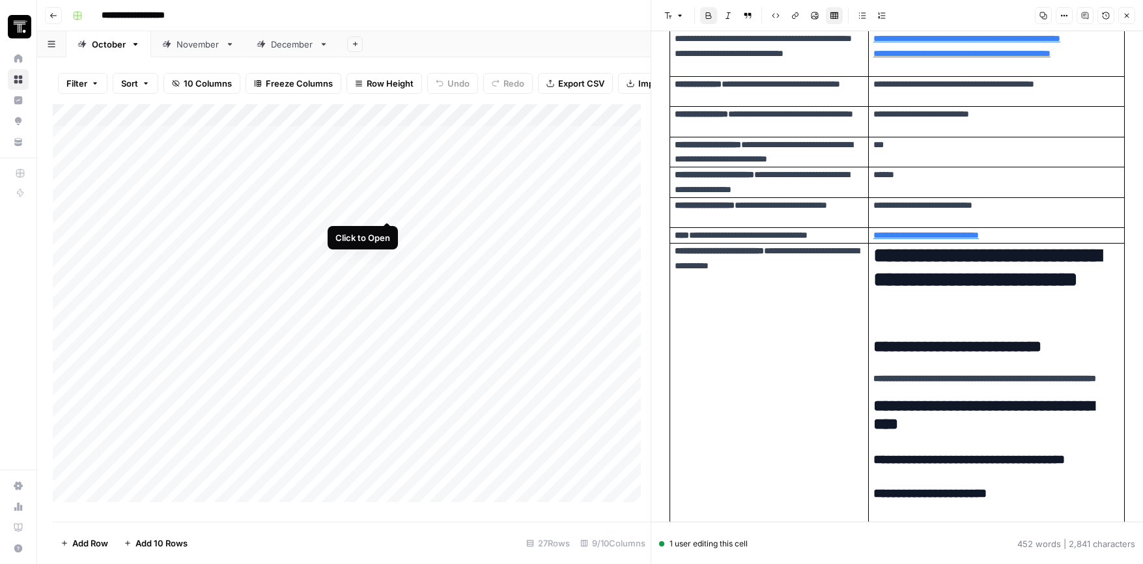
click at [391, 206] on div "Add Column" at bounding box center [352, 308] width 598 height 408
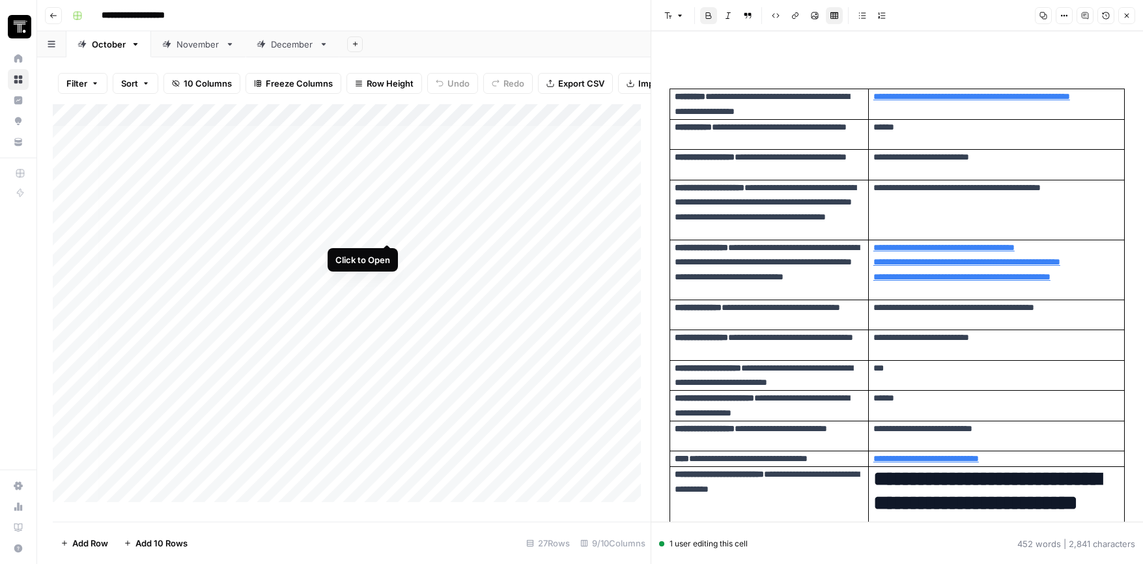
click at [387, 229] on div "Add Column" at bounding box center [352, 308] width 598 height 408
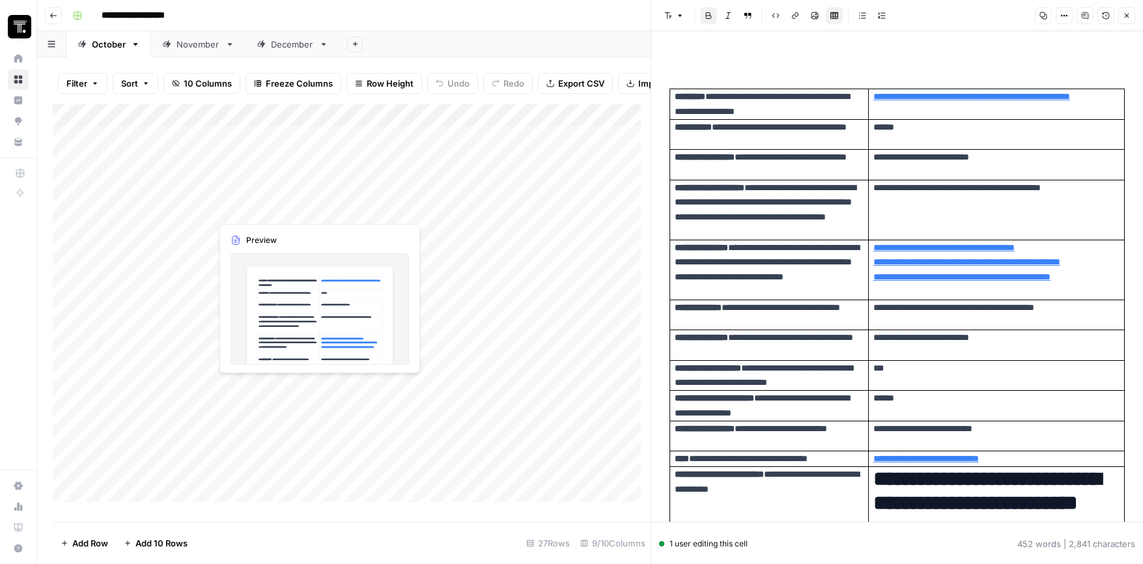
click at [337, 212] on div "Add Column" at bounding box center [352, 308] width 598 height 408
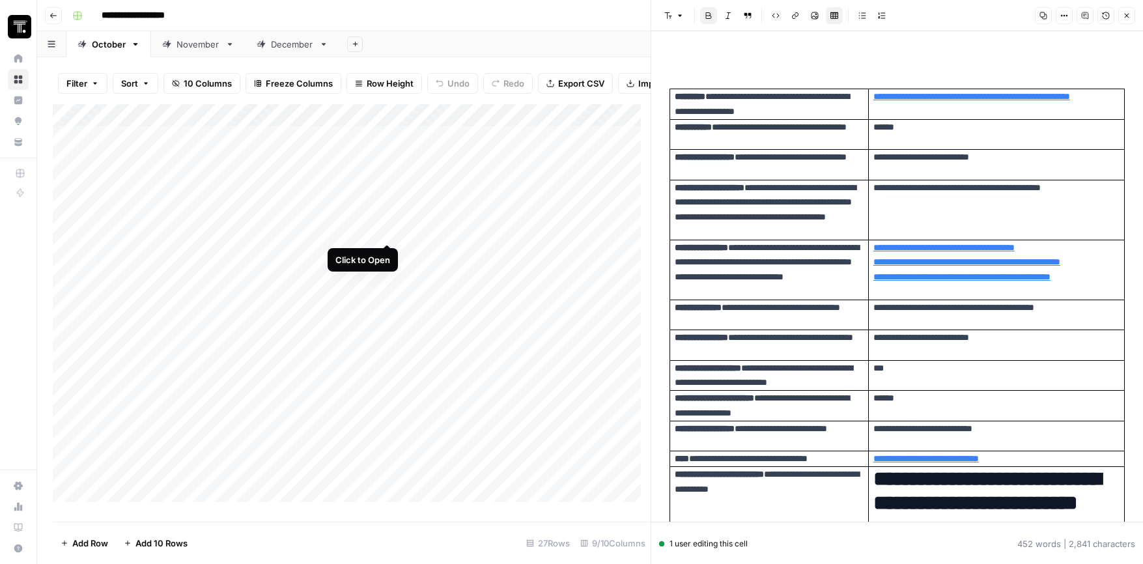
click at [391, 231] on div "Add Column" at bounding box center [352, 308] width 598 height 408
click at [389, 210] on div "Add Column" at bounding box center [352, 308] width 598 height 408
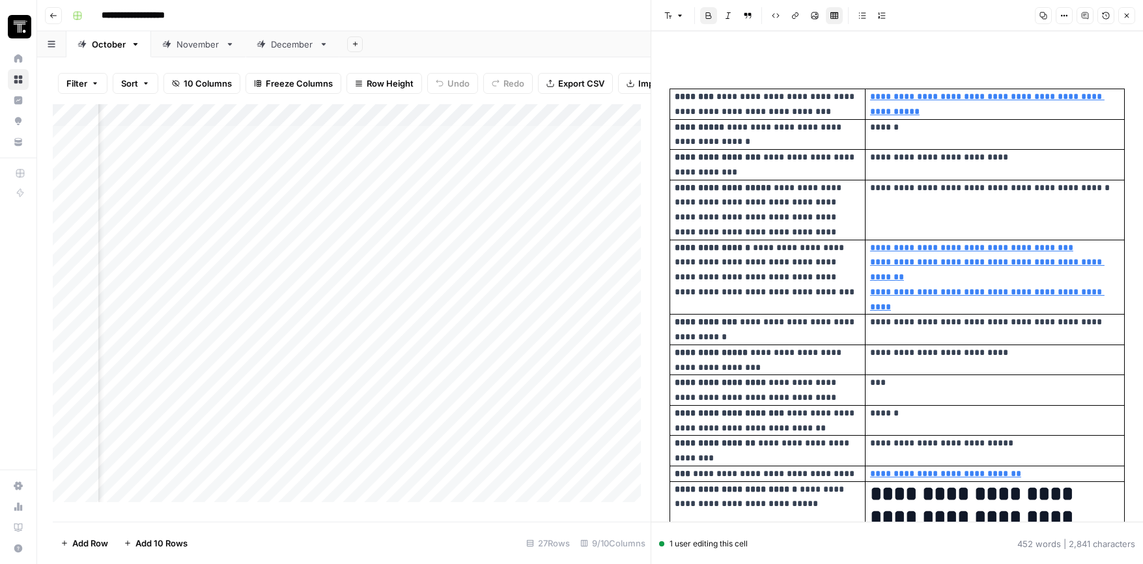
scroll to position [4, 671]
click at [440, 208] on div "Add Column" at bounding box center [352, 308] width 598 height 408
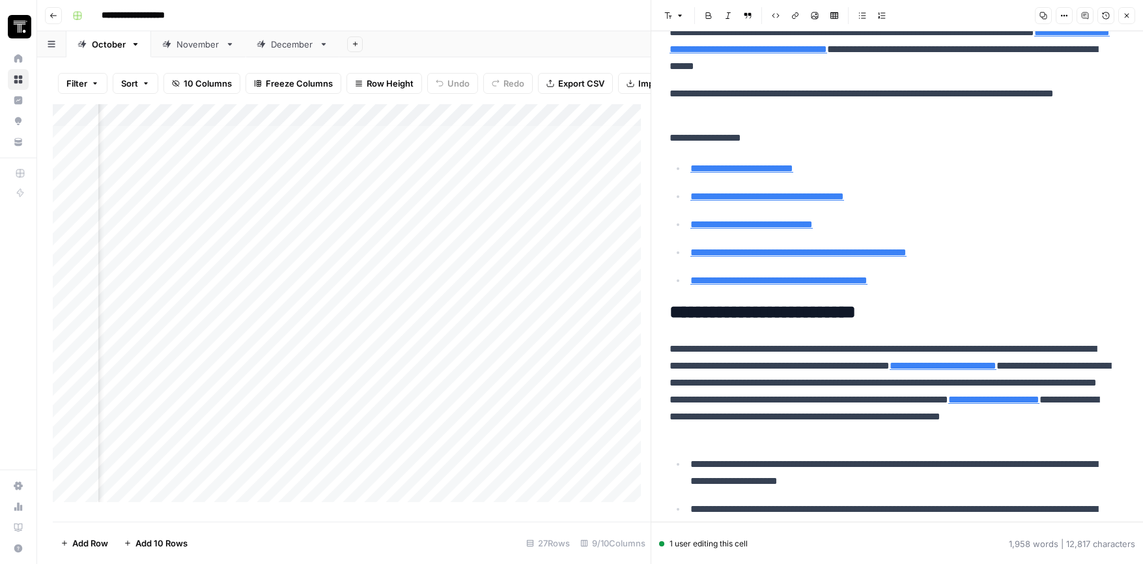
type input "[URL][DOMAIN_NAME]"
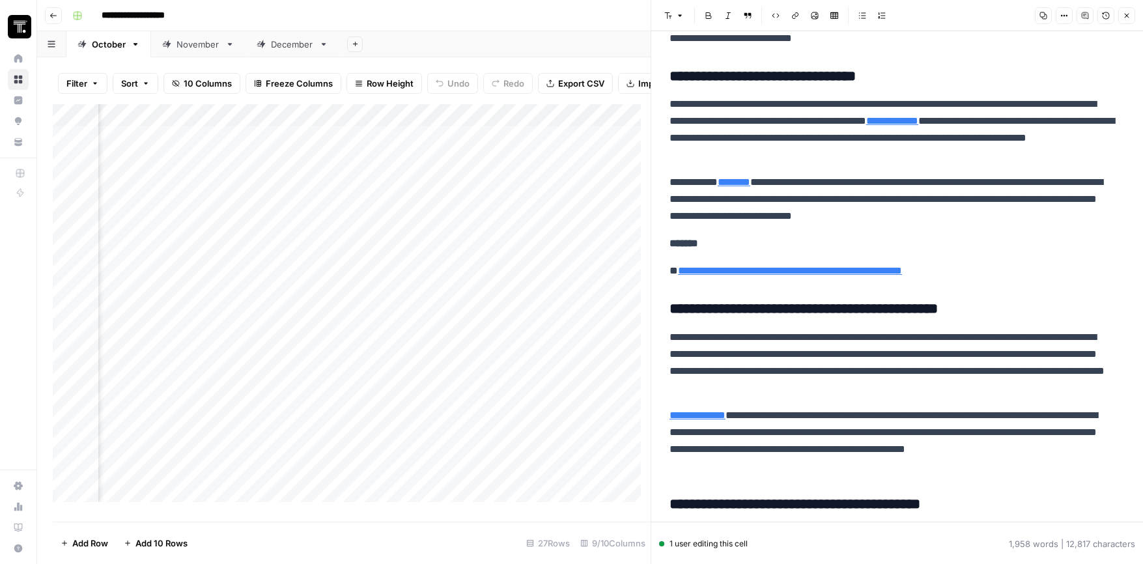
scroll to position [2212, 0]
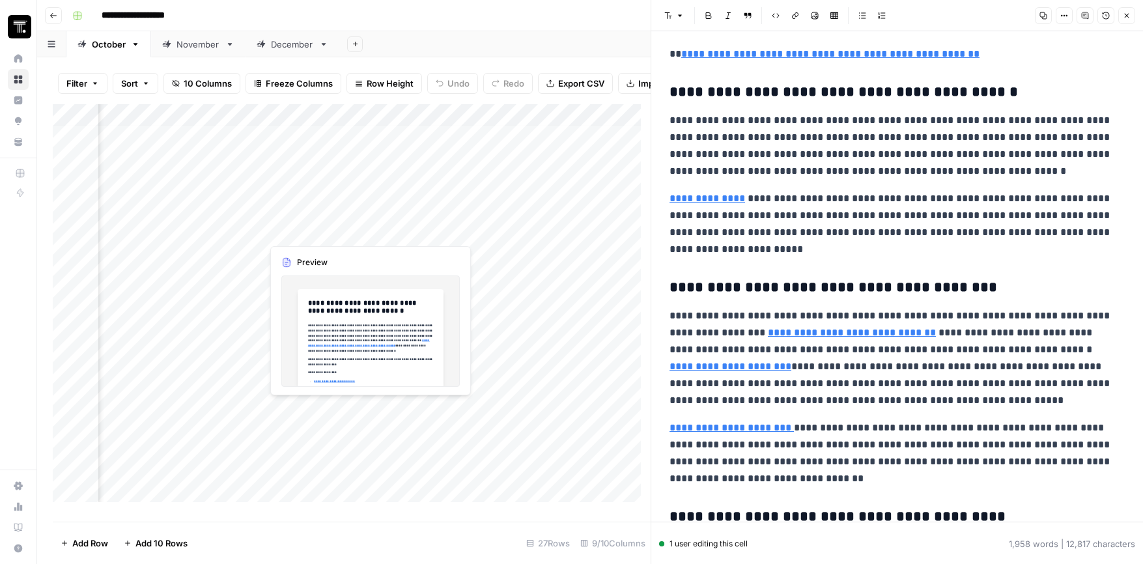
click at [435, 230] on div "Add Column" at bounding box center [352, 308] width 598 height 408
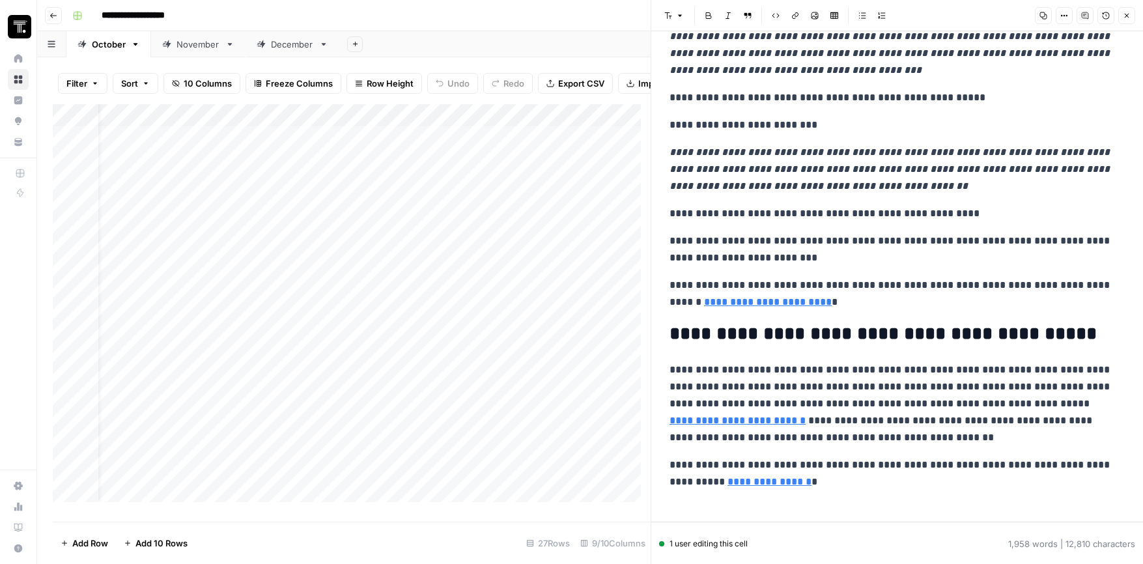
scroll to position [4, 0]
click at [984, 13] on icon "button" at bounding box center [1127, 16] width 8 height 8
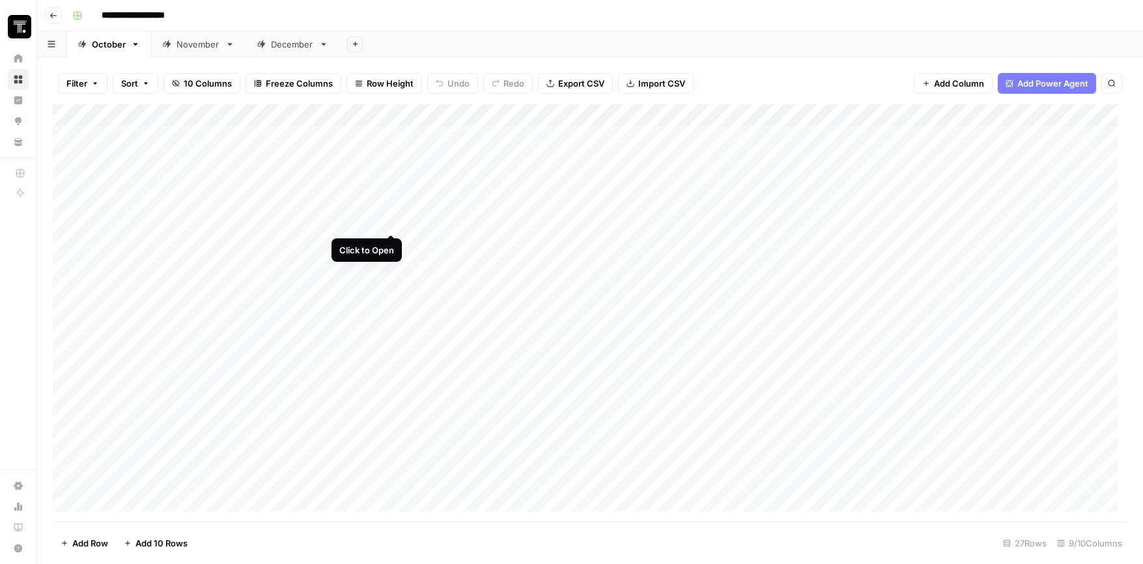
click at [387, 221] on div "Add Column" at bounding box center [590, 312] width 1075 height 417
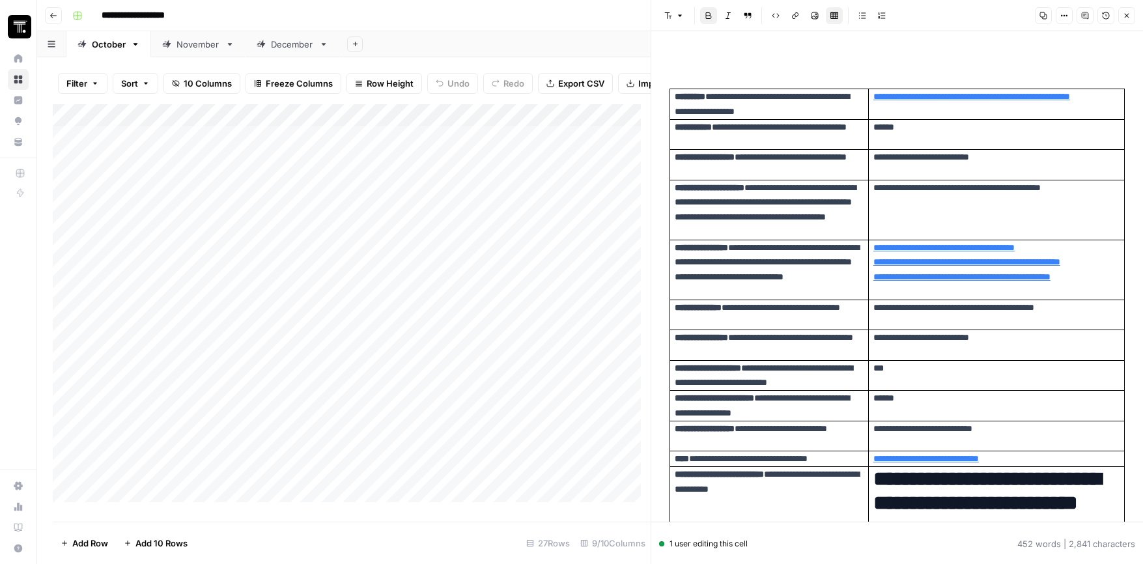
click at [309, 251] on div "Add Column" at bounding box center [352, 308] width 598 height 408
click at [393, 253] on div "Add Column" at bounding box center [352, 308] width 598 height 408
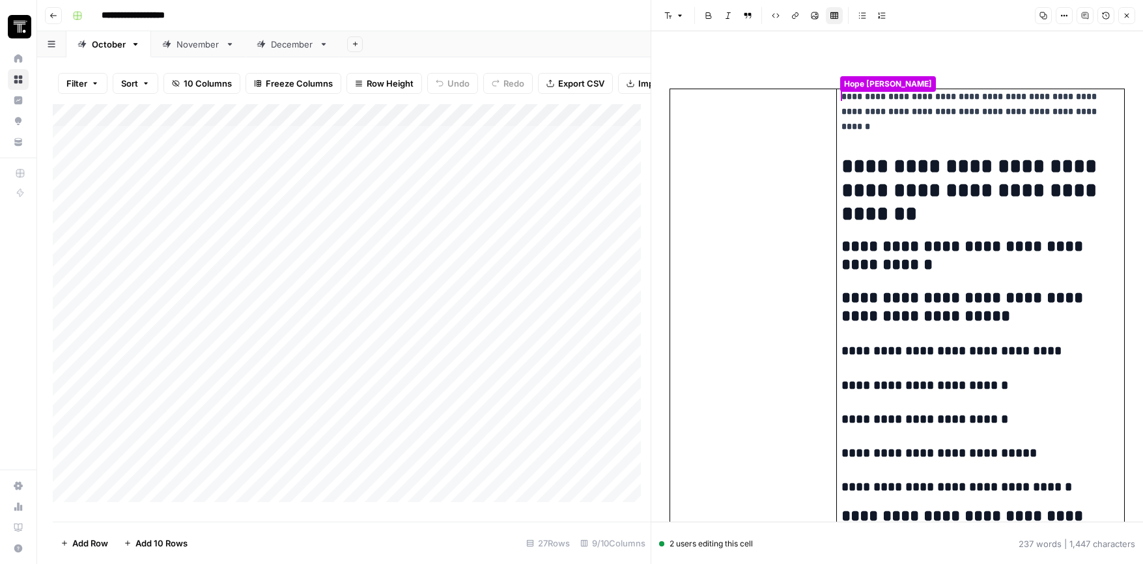
click at [457, 254] on div "Add Column" at bounding box center [352, 308] width 598 height 408
click at [555, 252] on div "Add Column" at bounding box center [352, 308] width 598 height 408
click at [356, 255] on div "Add Column" at bounding box center [352, 308] width 598 height 408
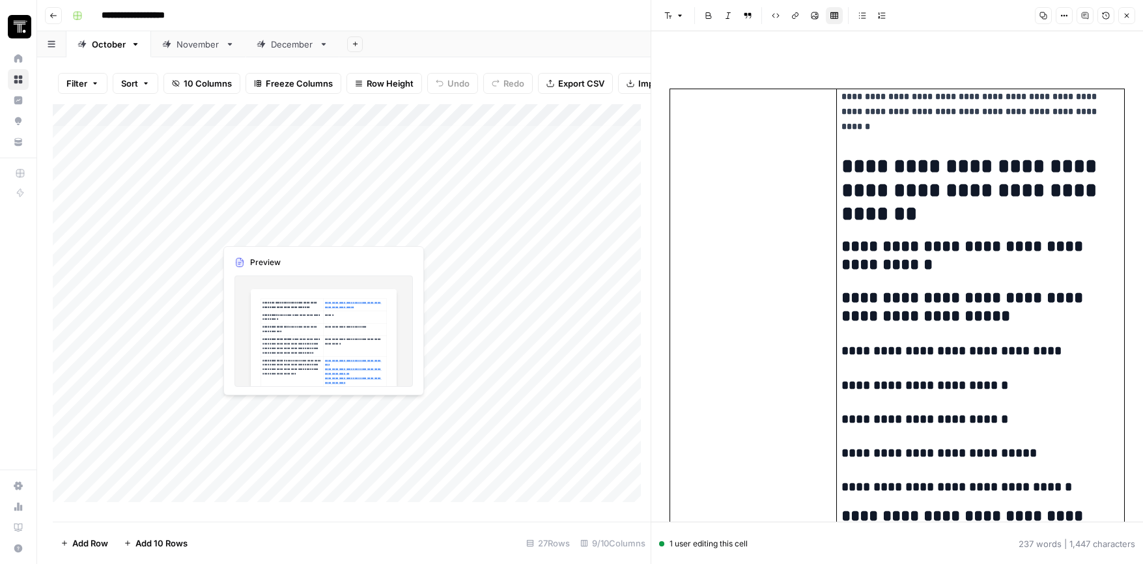
click at [343, 231] on div "Add Column" at bounding box center [352, 308] width 598 height 408
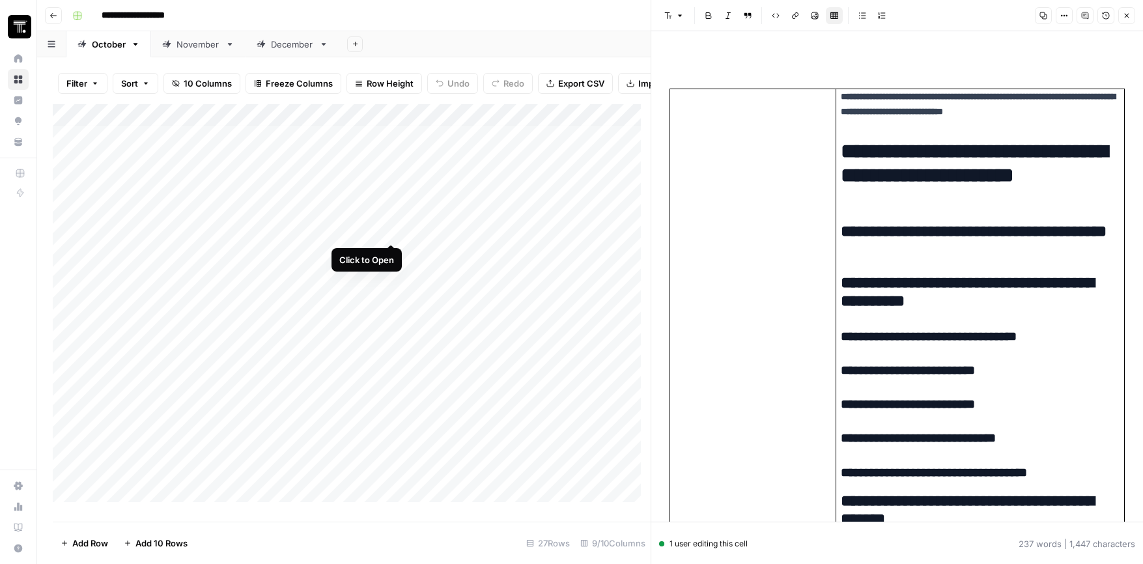
click at [391, 232] on div "Add Column" at bounding box center [352, 308] width 598 height 408
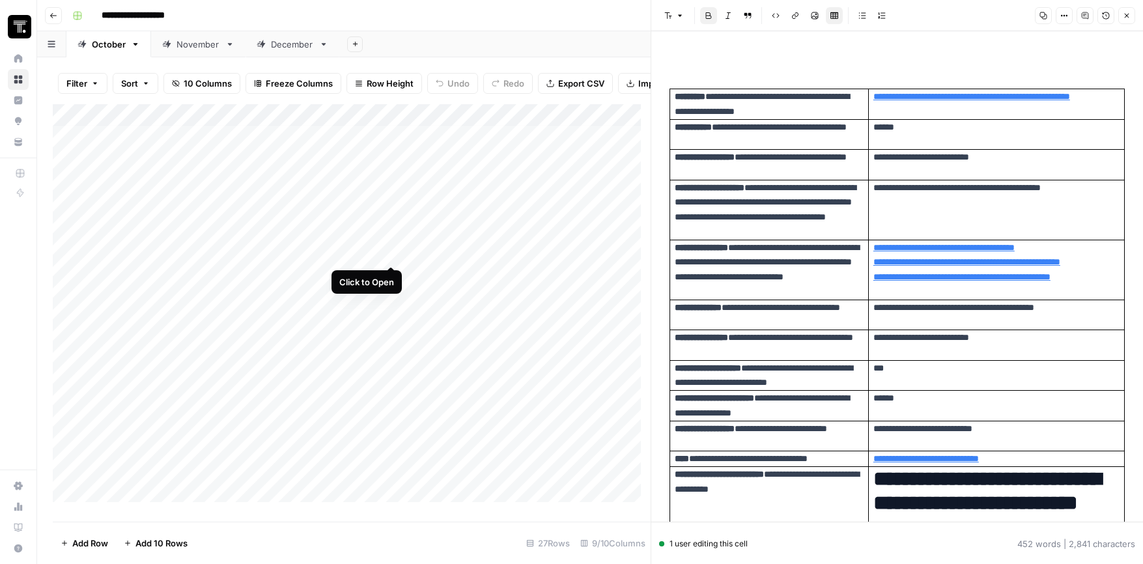
click at [389, 254] on div "Add Column" at bounding box center [352, 308] width 598 height 408
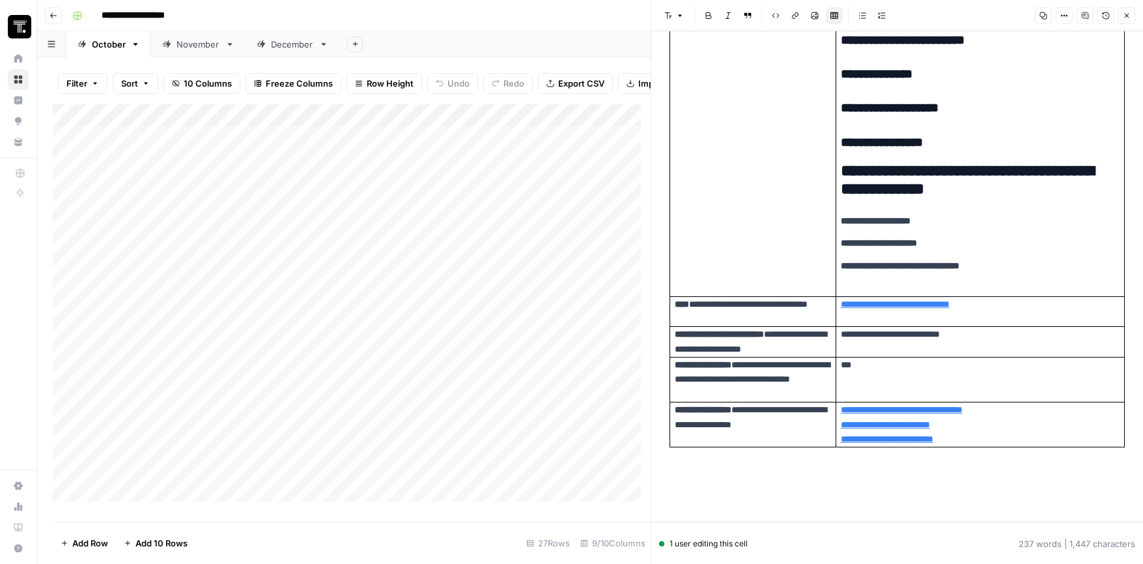
scroll to position [1110, 0]
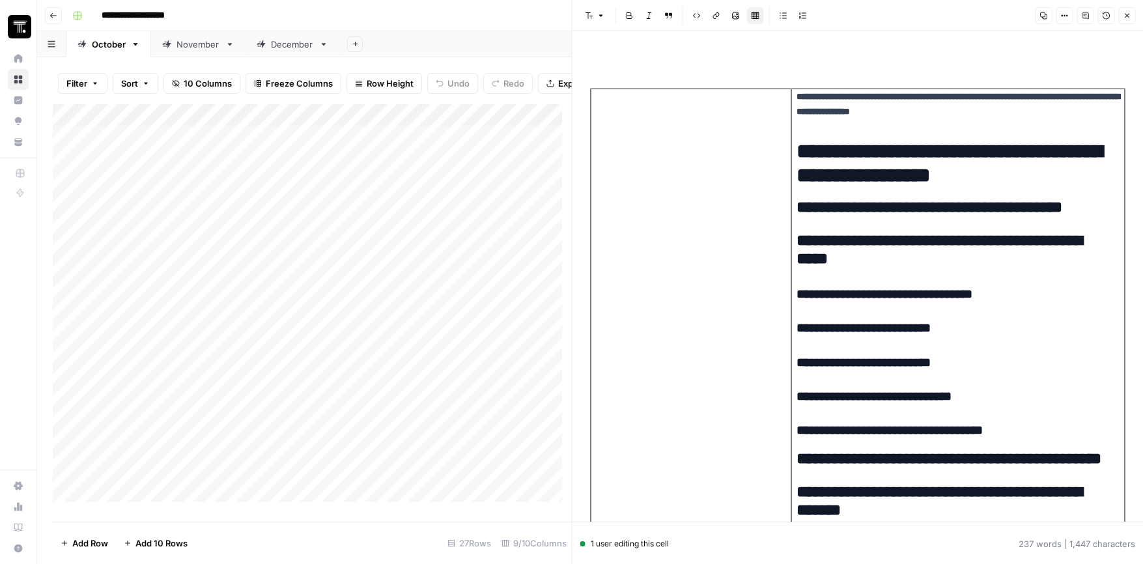
click at [1125, 15] on icon "button" at bounding box center [1127, 16] width 8 height 8
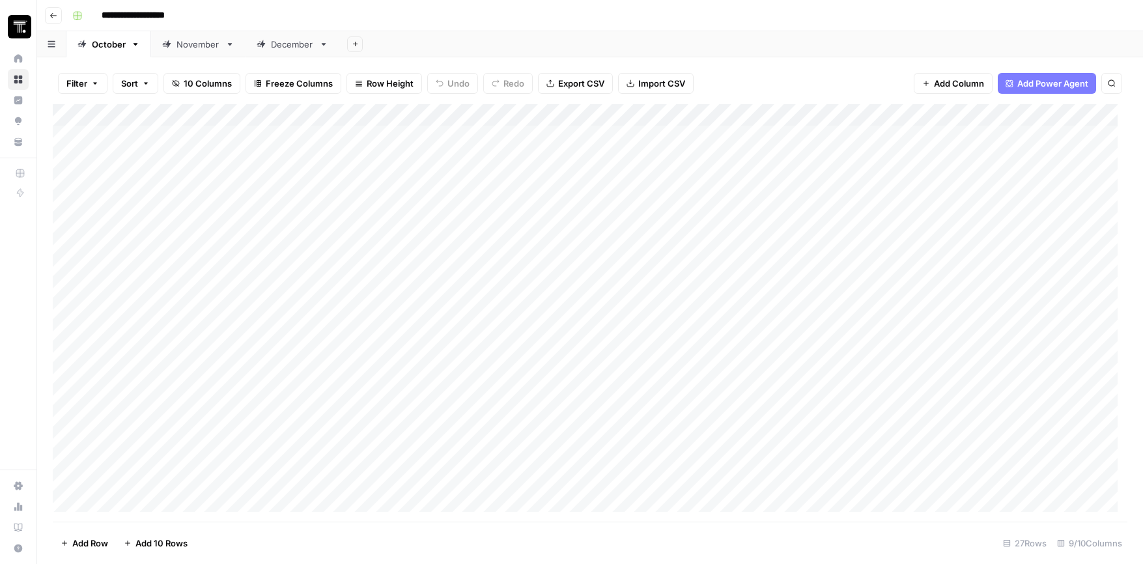
click at [297, 222] on div "Add Column" at bounding box center [590, 312] width 1075 height 417
click at [290, 247] on div "Add Column" at bounding box center [590, 312] width 1075 height 417
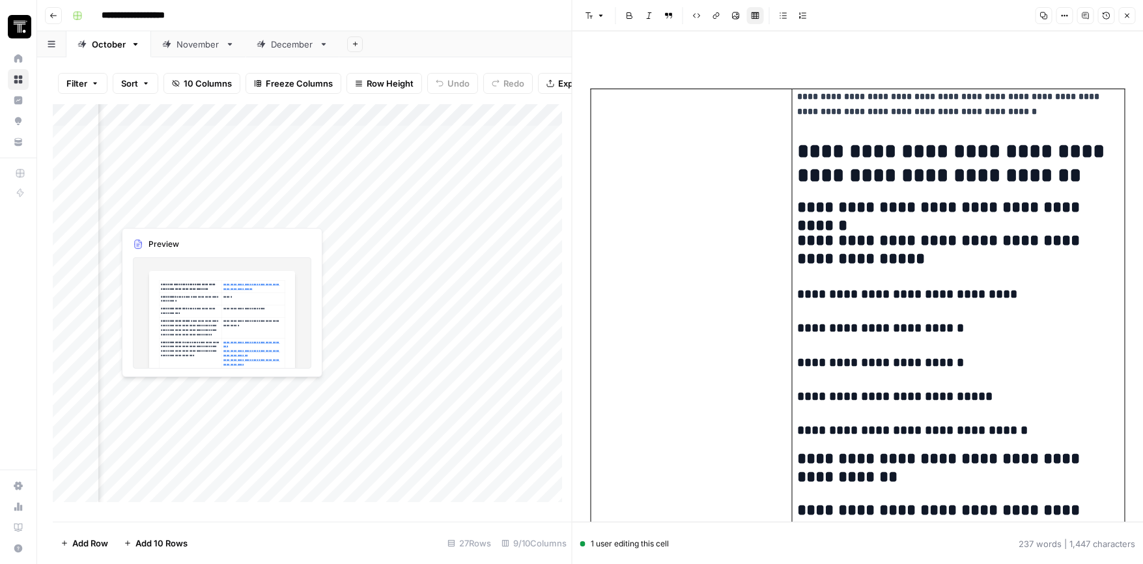
click at [240, 211] on div "Add Column" at bounding box center [312, 308] width 519 height 408
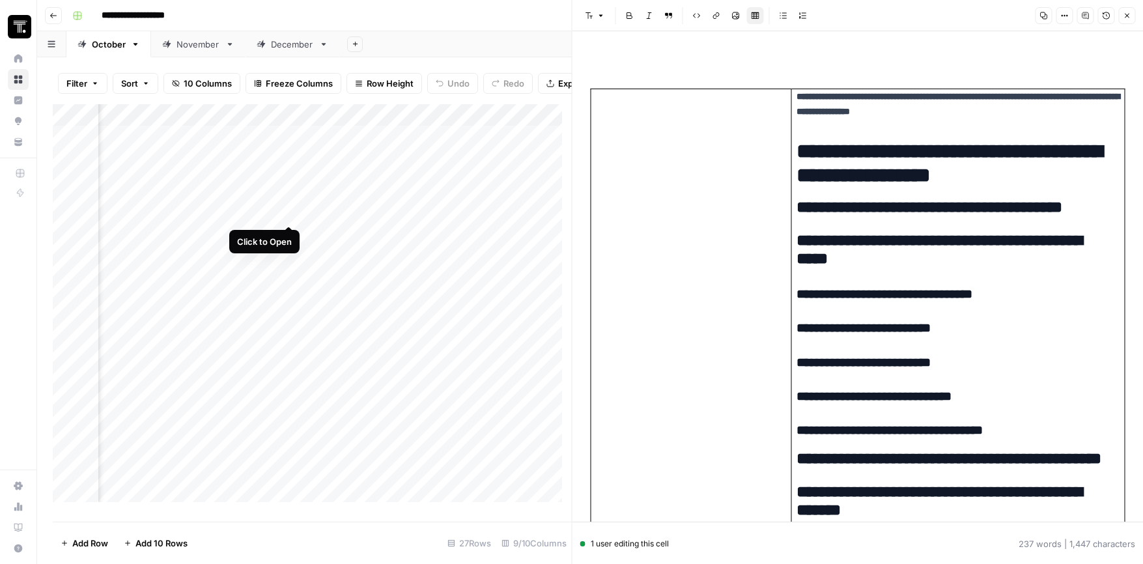
click at [289, 212] on div "Add Column" at bounding box center [312, 308] width 519 height 408
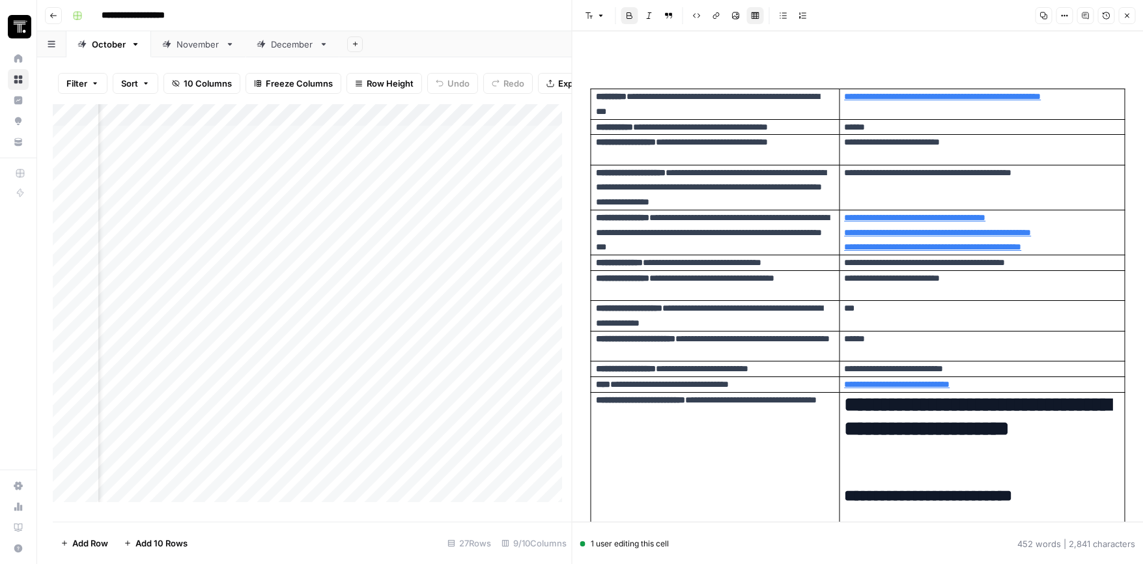
scroll to position [0, 66]
click at [374, 214] on div "Add Column" at bounding box center [312, 308] width 519 height 408
click at [429, 211] on div "Add Column" at bounding box center [312, 308] width 519 height 408
click at [291, 232] on div "Add Column" at bounding box center [312, 308] width 519 height 408
click at [382, 234] on div "Add Column" at bounding box center [312, 308] width 519 height 408
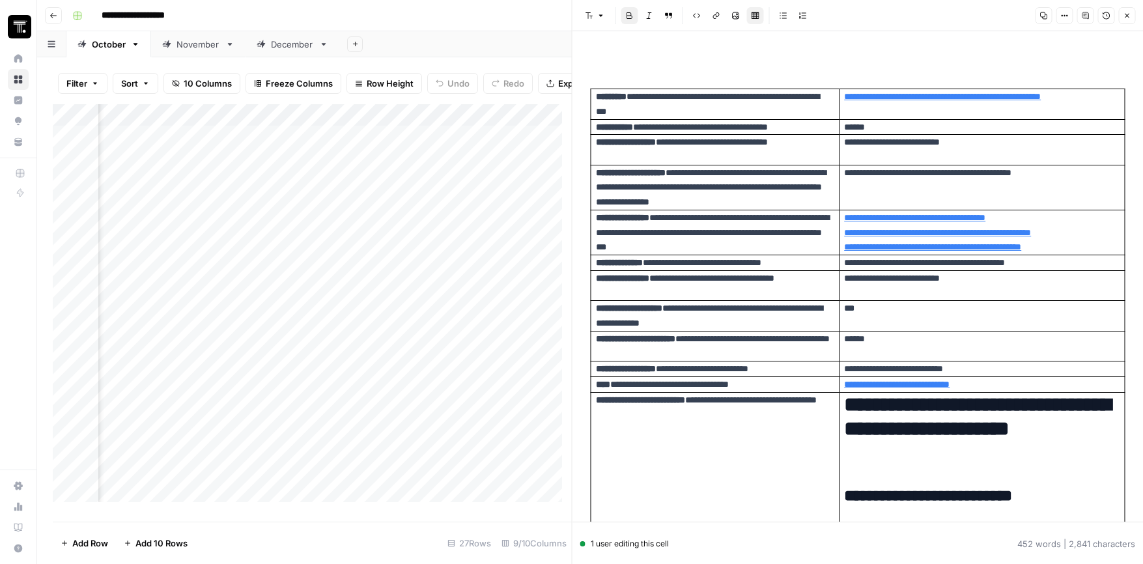
click at [382, 234] on div "Add Column" at bounding box center [312, 308] width 519 height 408
click at [269, 234] on div "Add Column" at bounding box center [312, 308] width 519 height 408
click at [388, 235] on div "Add Column" at bounding box center [312, 308] width 519 height 408
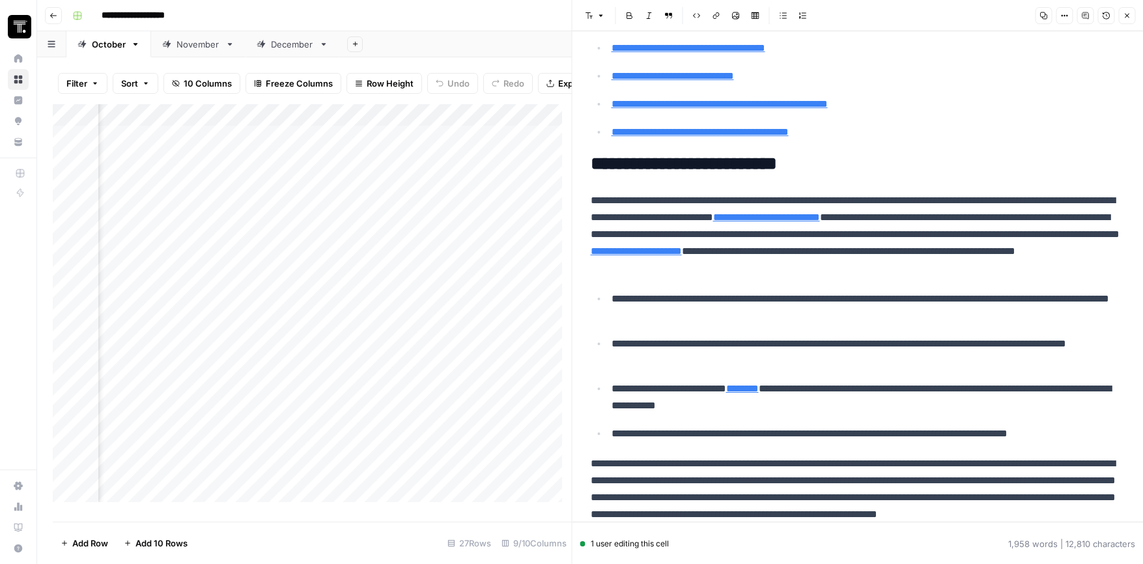
scroll to position [301, 0]
